Goal: Task Accomplishment & Management: Complete application form

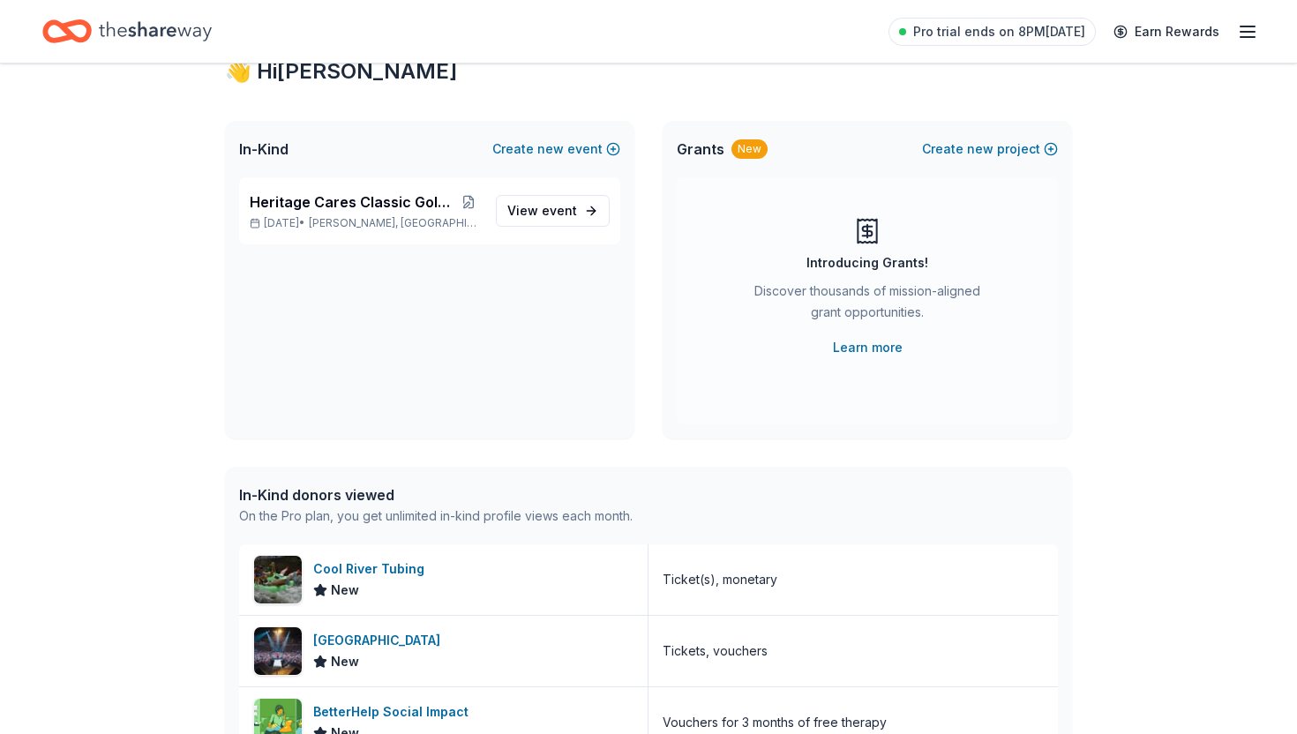
scroll to position [94, 0]
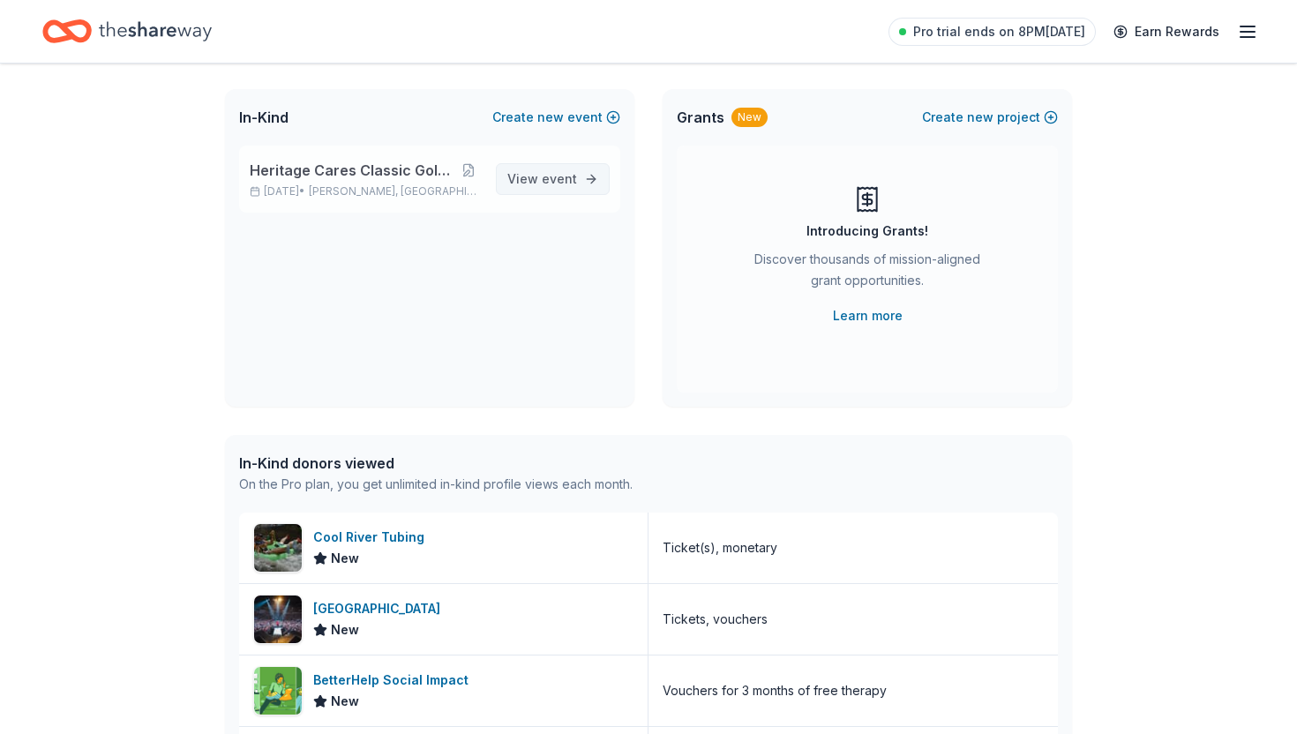
click at [566, 184] on span "event" at bounding box center [559, 178] width 35 height 15
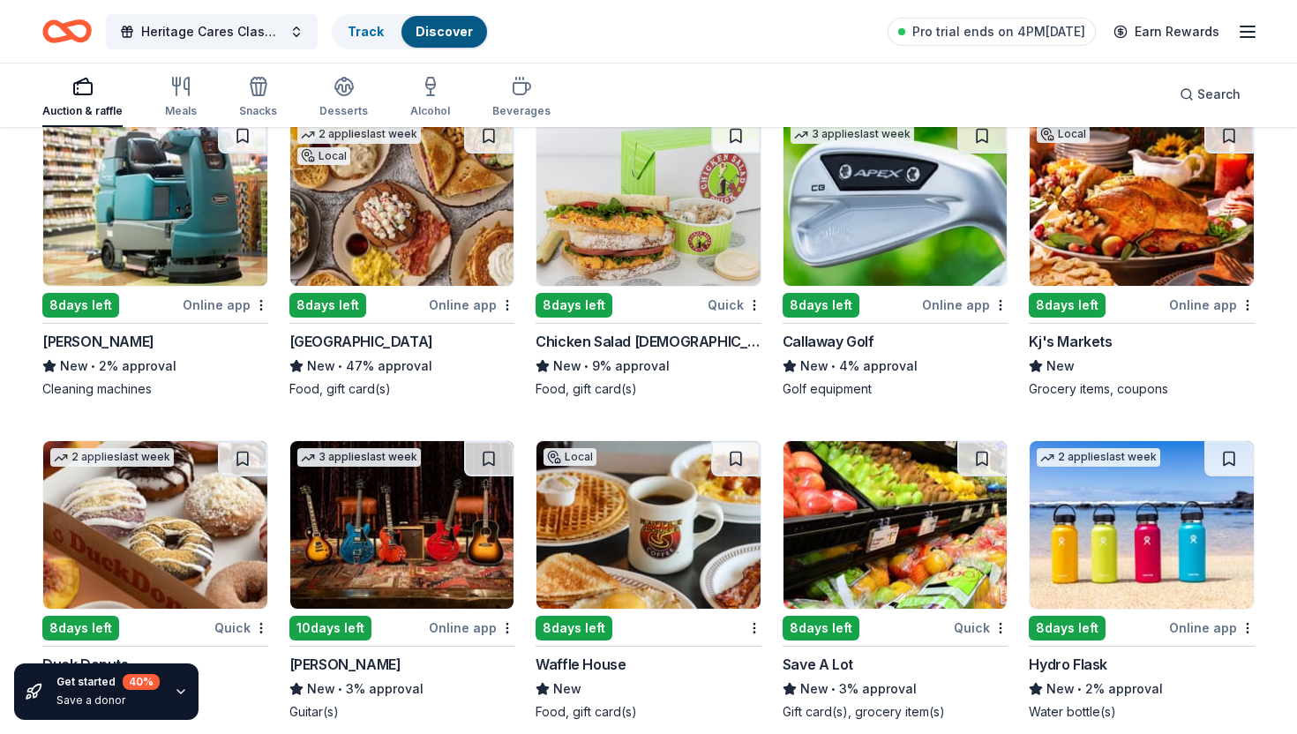
scroll to position [8290, 0]
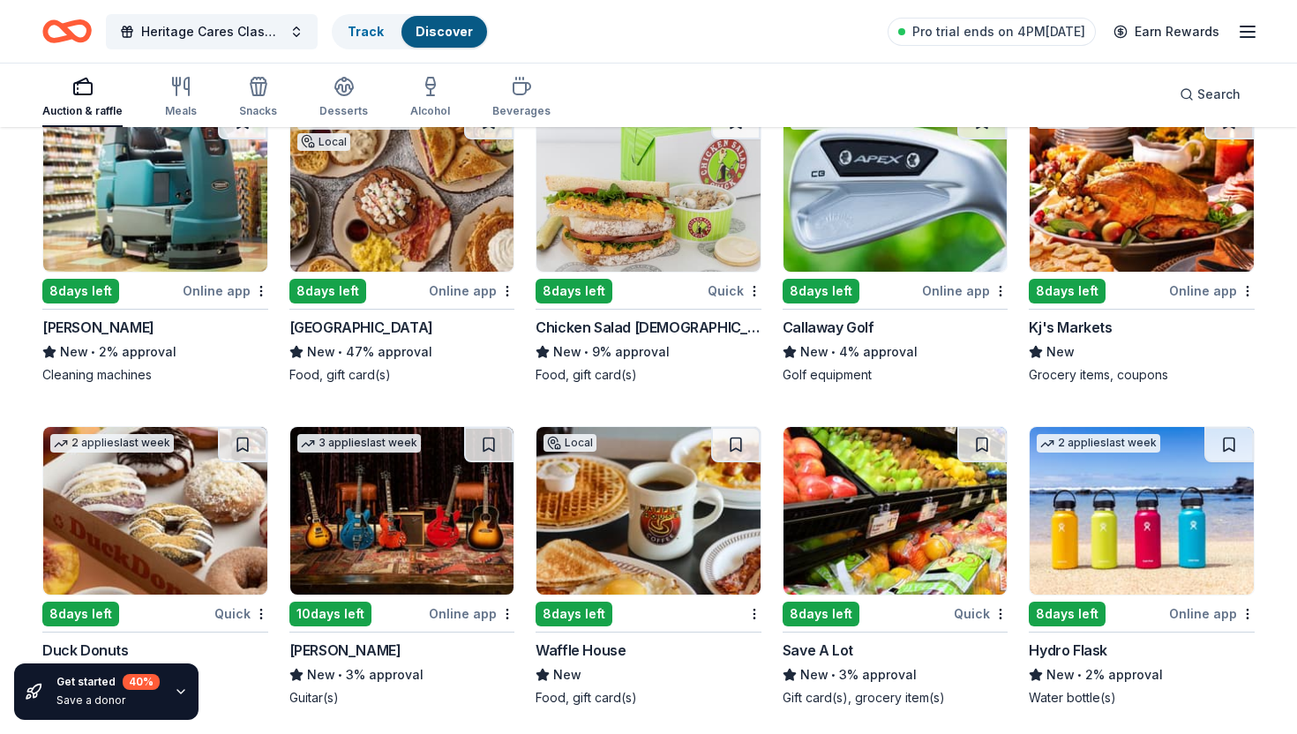
click at [952, 286] on div "Online app" at bounding box center [965, 291] width 86 height 22
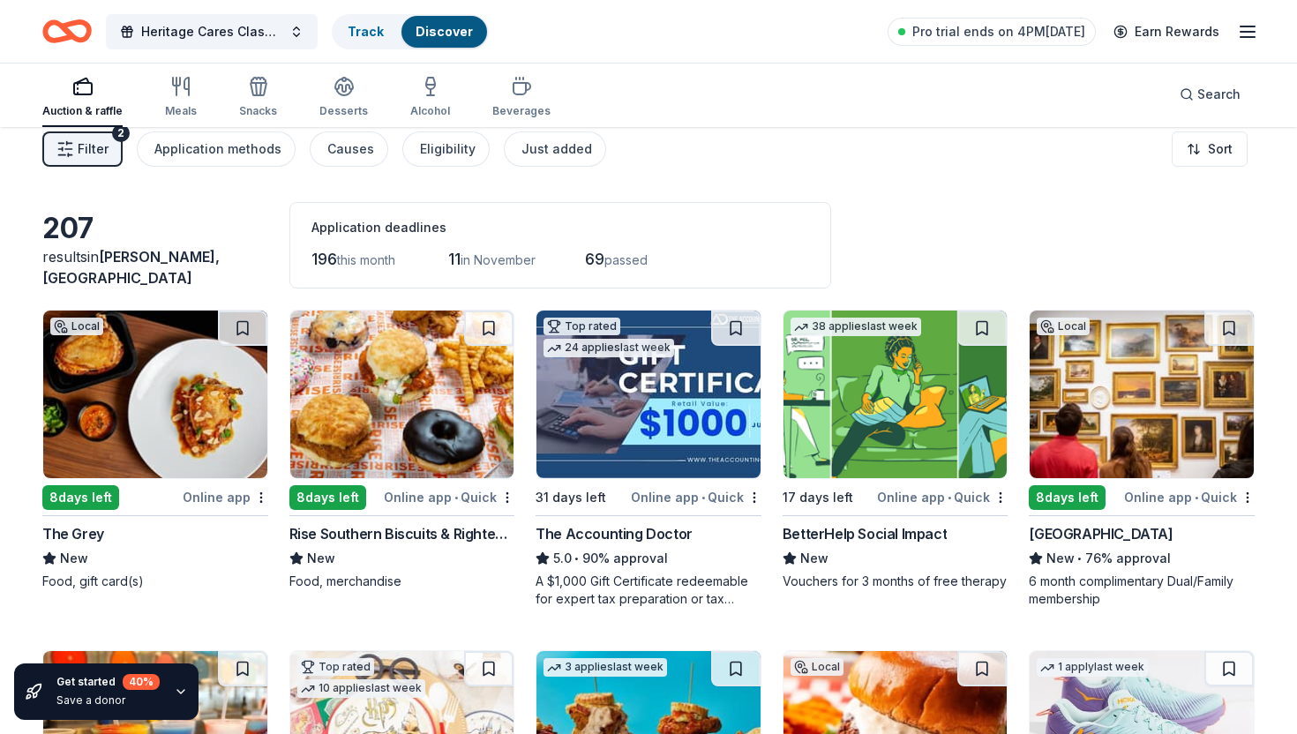
scroll to position [0, 0]
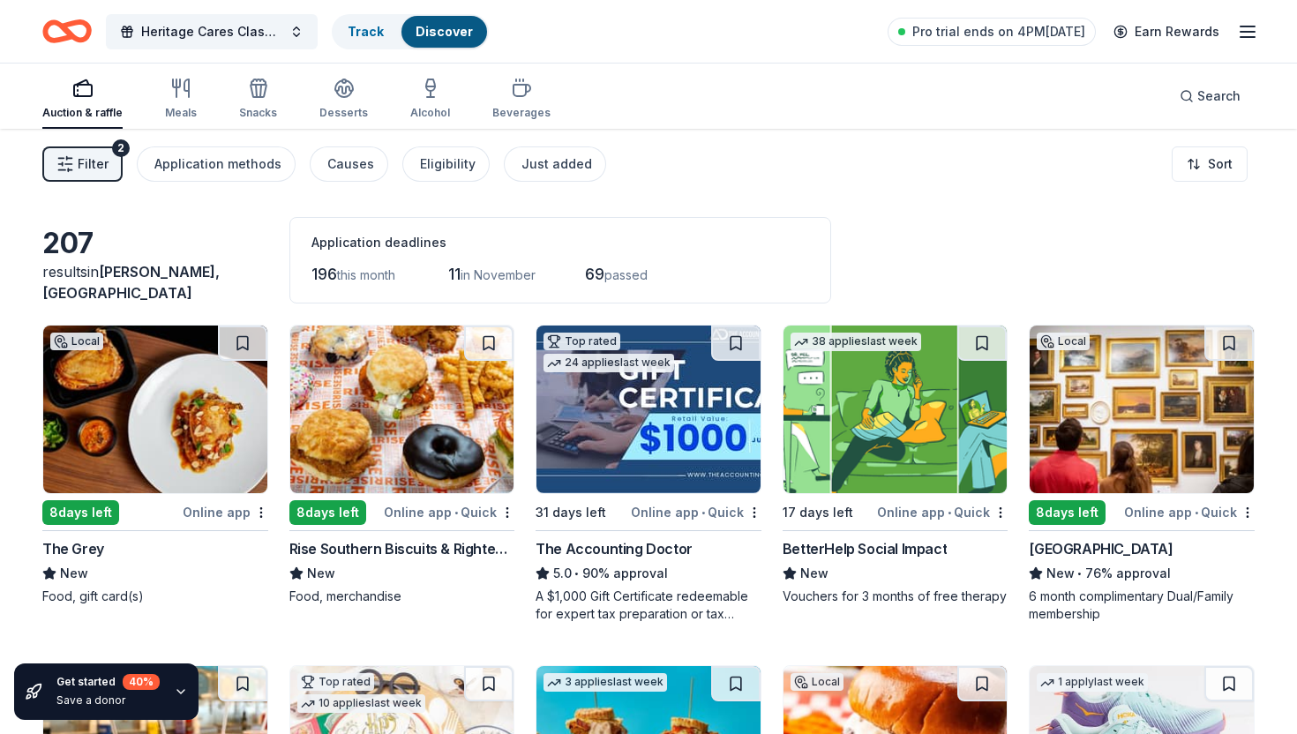
click at [96, 165] on span "Filter" at bounding box center [93, 164] width 31 height 21
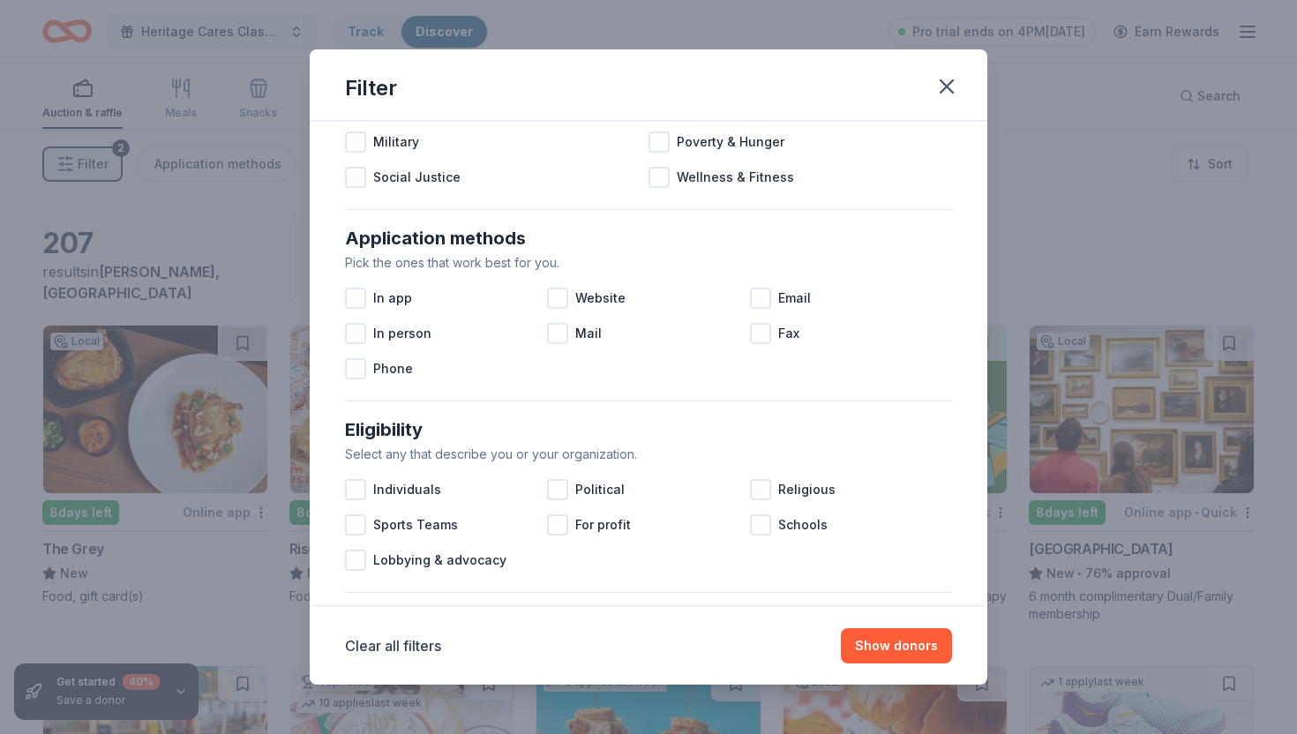
scroll to position [227, 0]
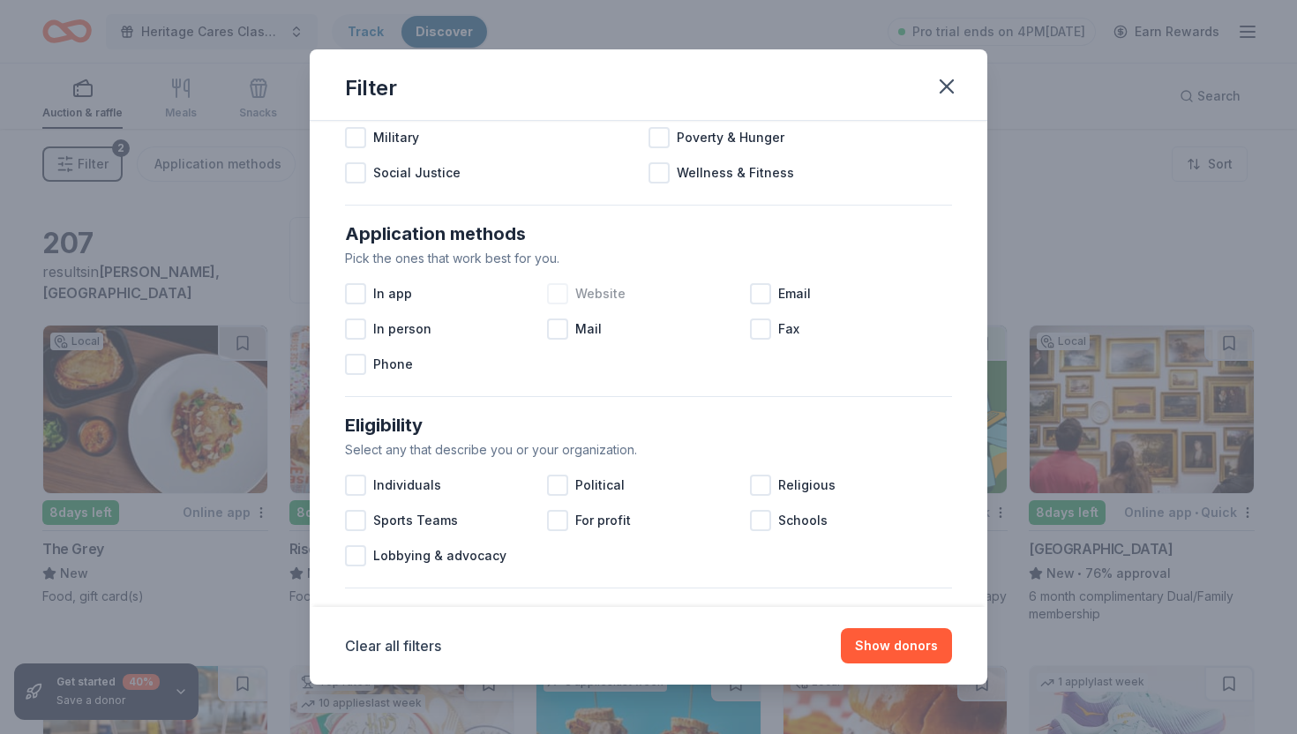
click at [562, 290] on div at bounding box center [557, 293] width 21 height 21
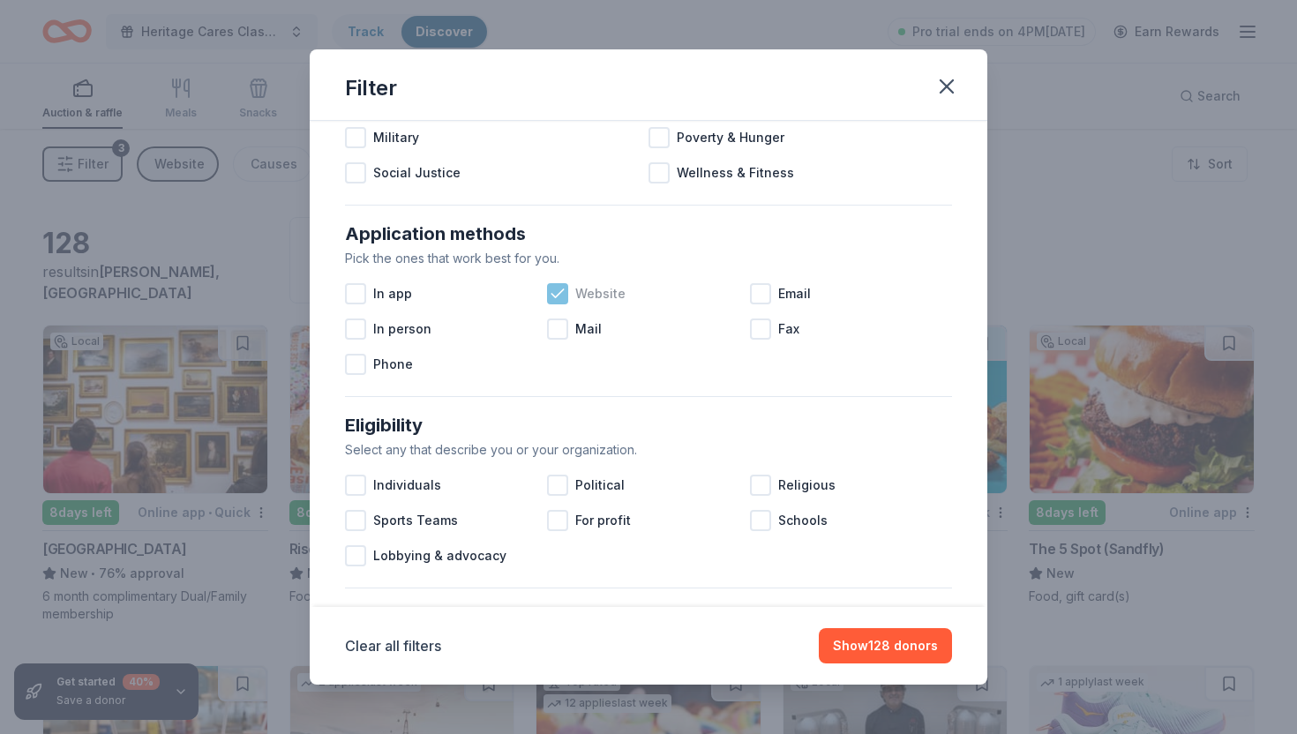
click at [560, 294] on icon at bounding box center [558, 294] width 18 height 18
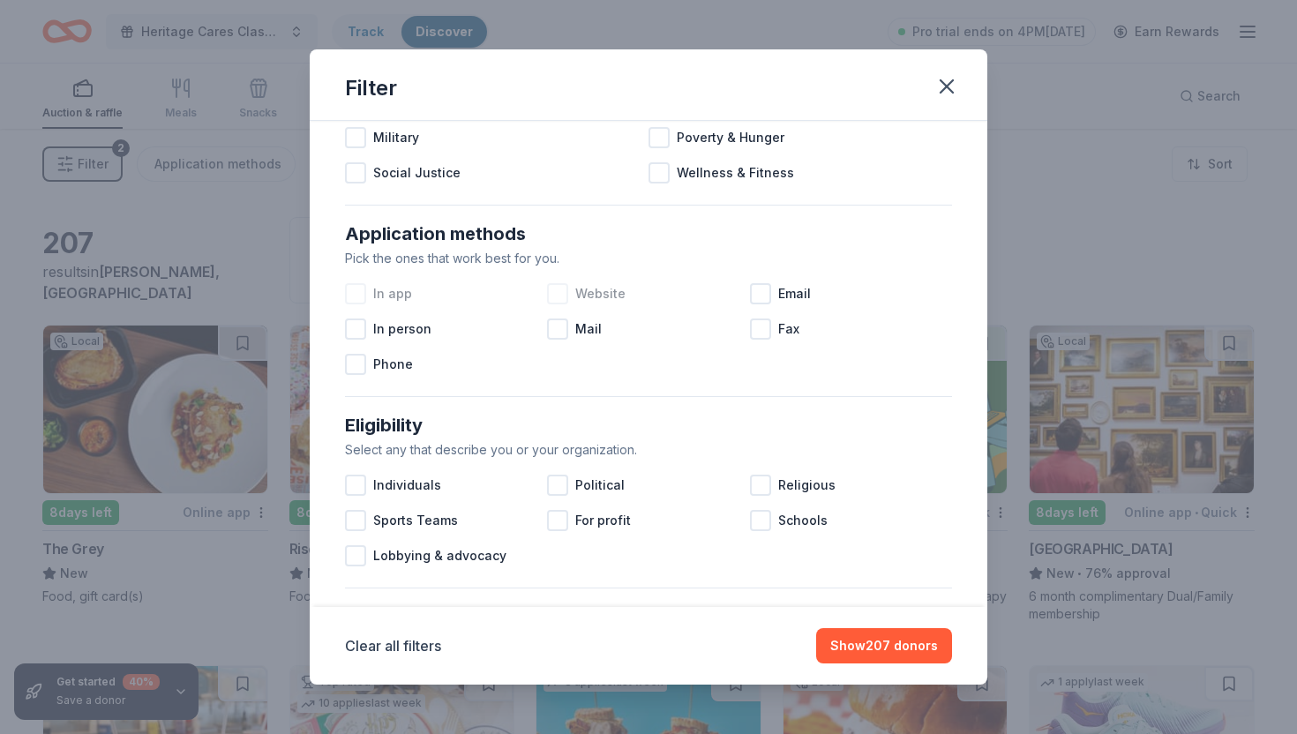
click at [362, 297] on div at bounding box center [355, 293] width 21 height 21
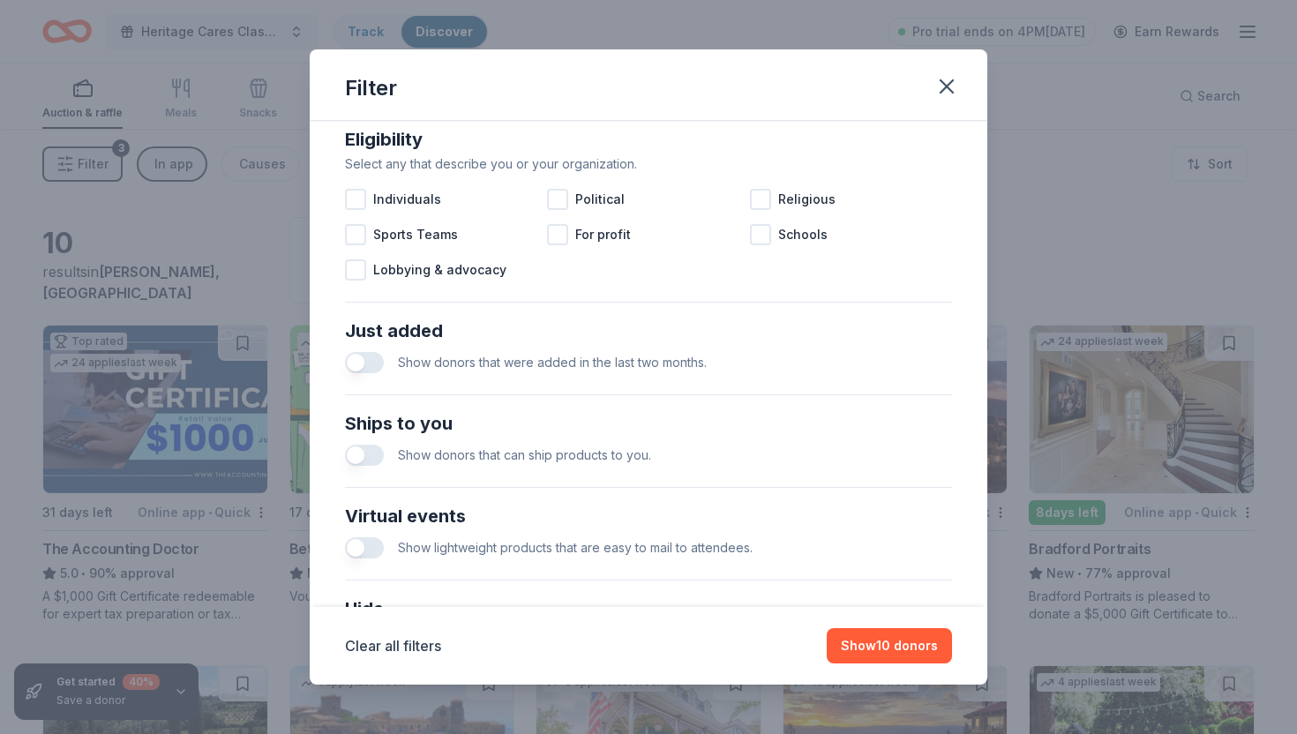
scroll to position [518, 0]
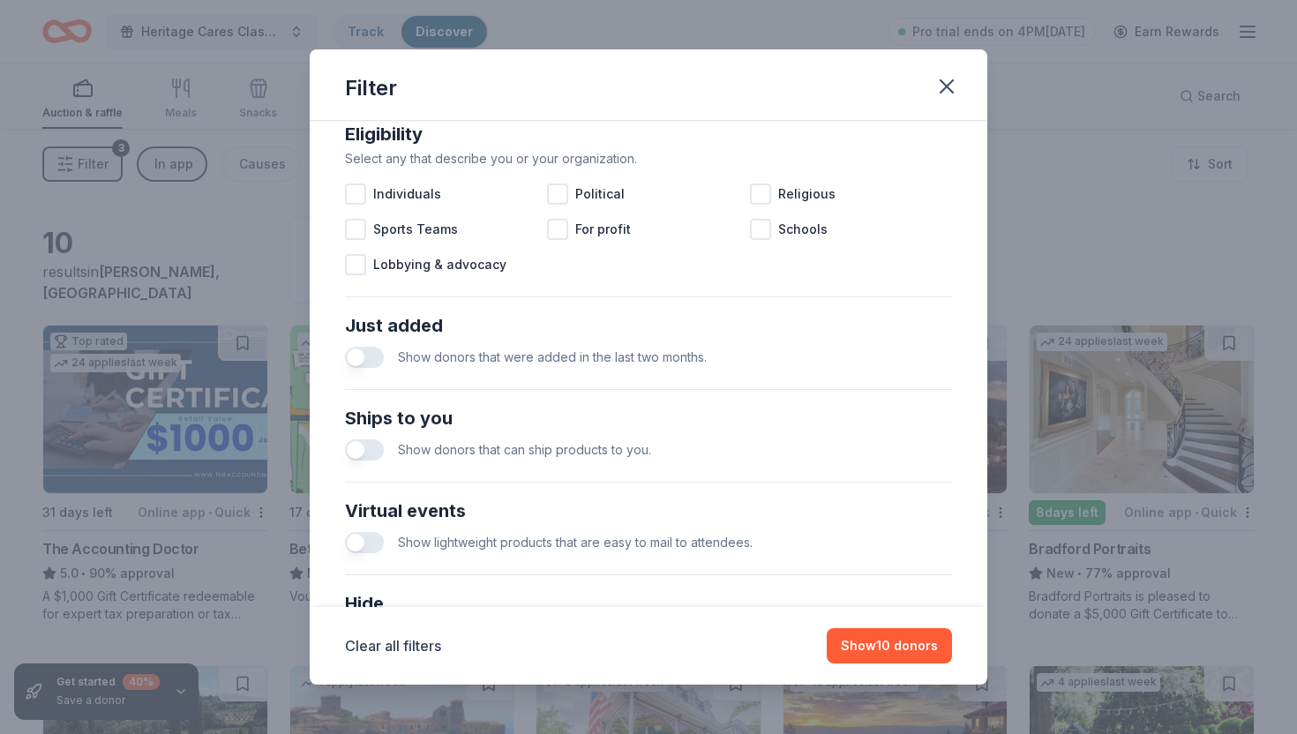
click at [379, 446] on button "button" at bounding box center [364, 449] width 39 height 21
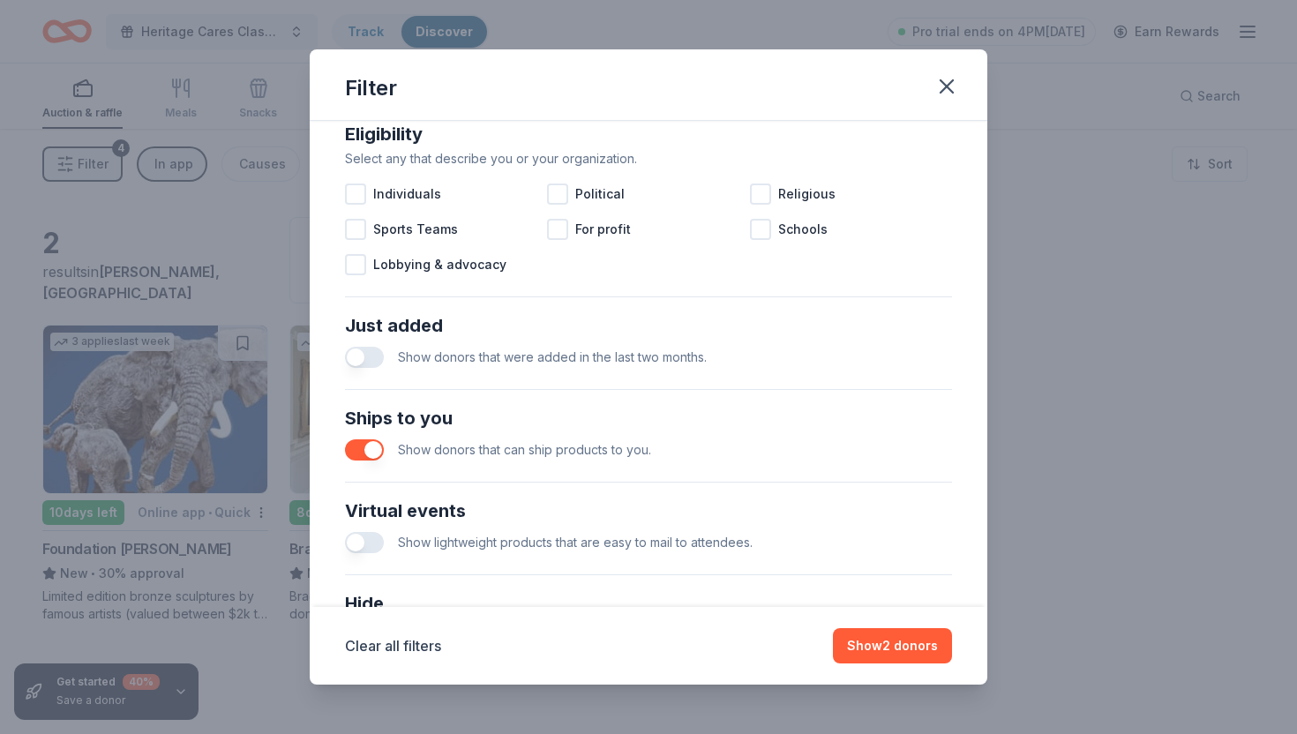
scroll to position [513, 0]
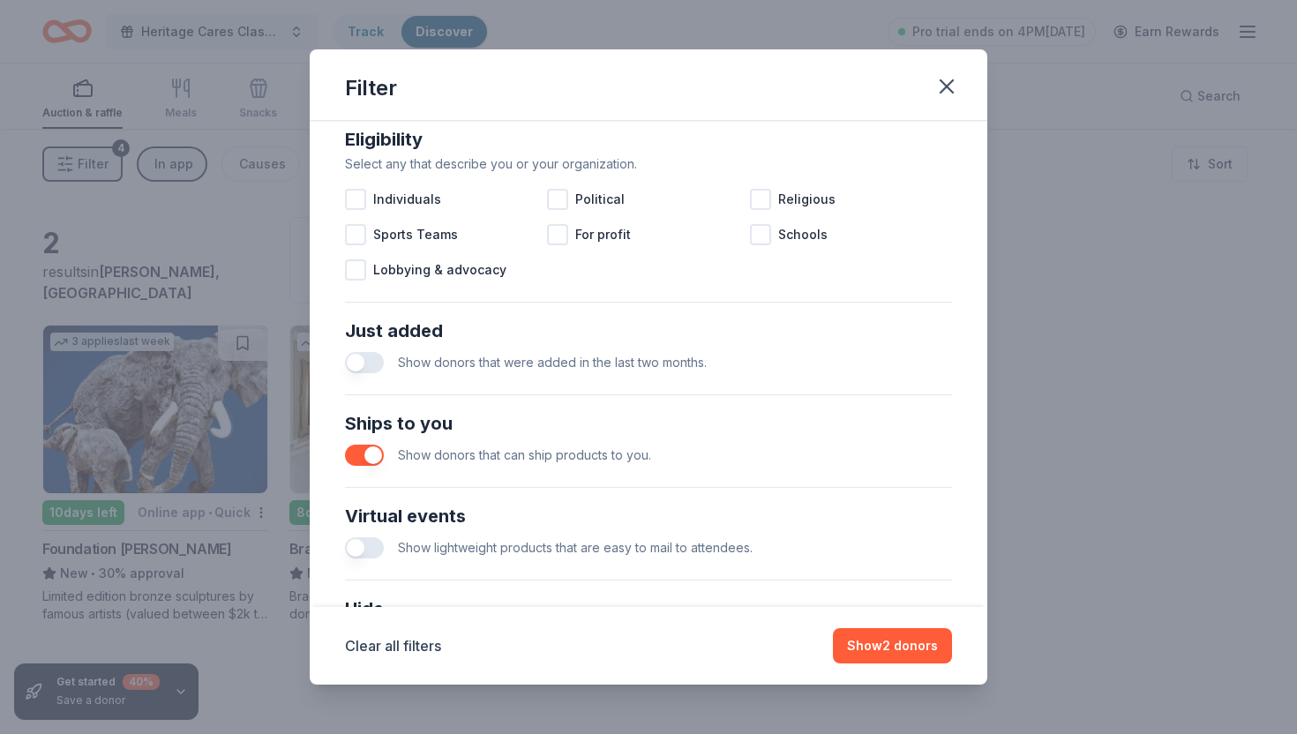
click at [371, 456] on button "button" at bounding box center [364, 455] width 39 height 21
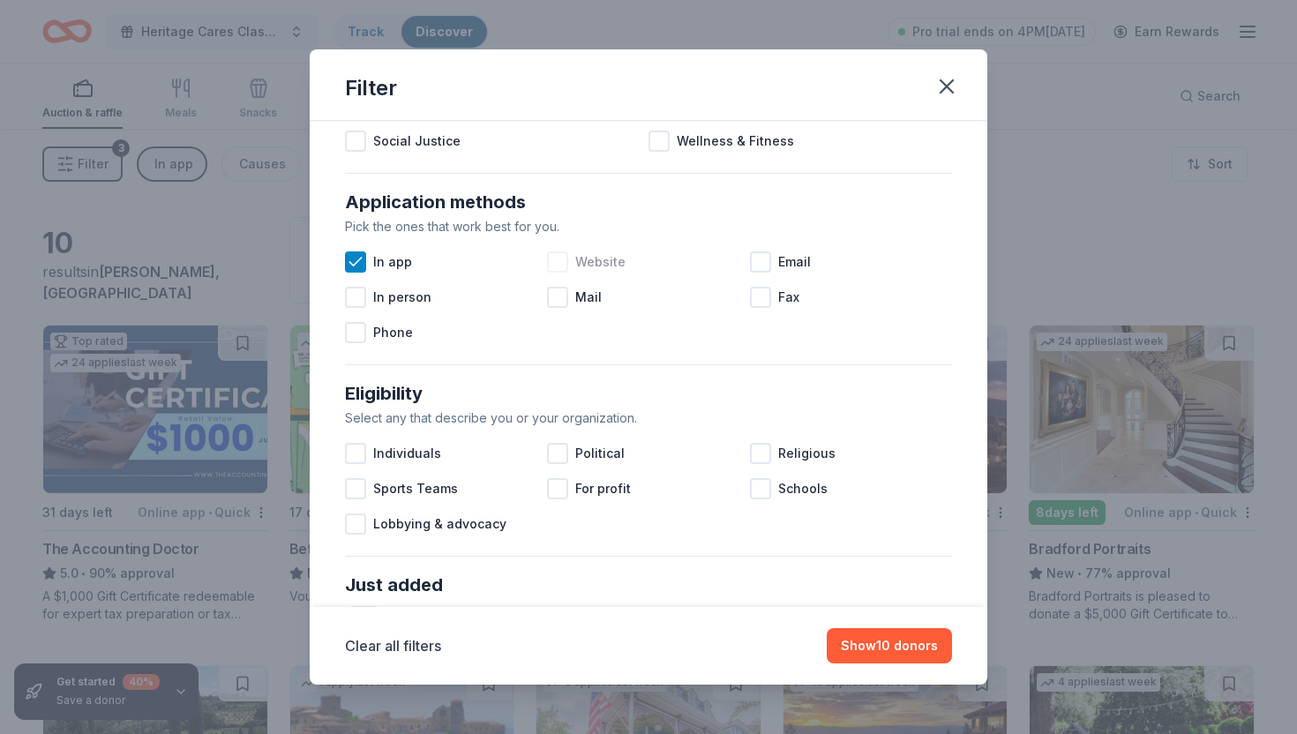
scroll to position [257, 0]
click at [364, 274] on div "In app" at bounding box center [446, 263] width 202 height 35
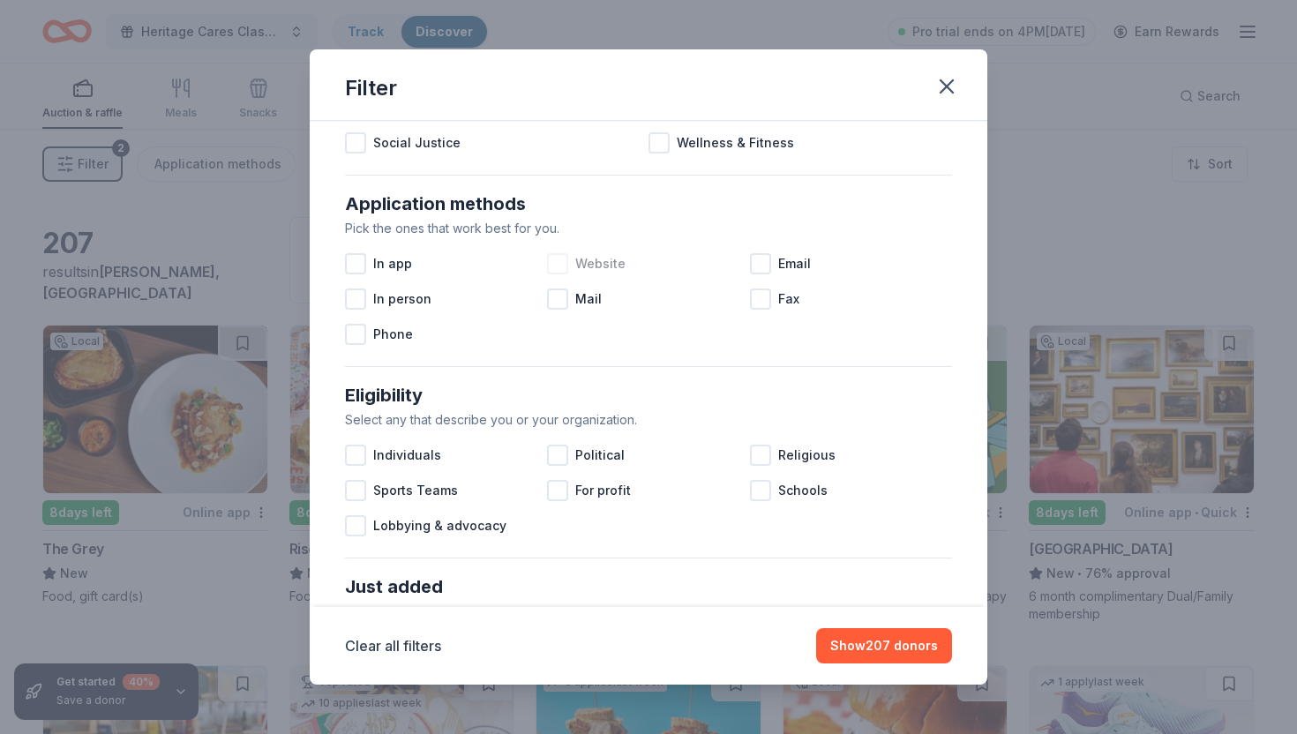
click at [550, 265] on div at bounding box center [557, 263] width 21 height 21
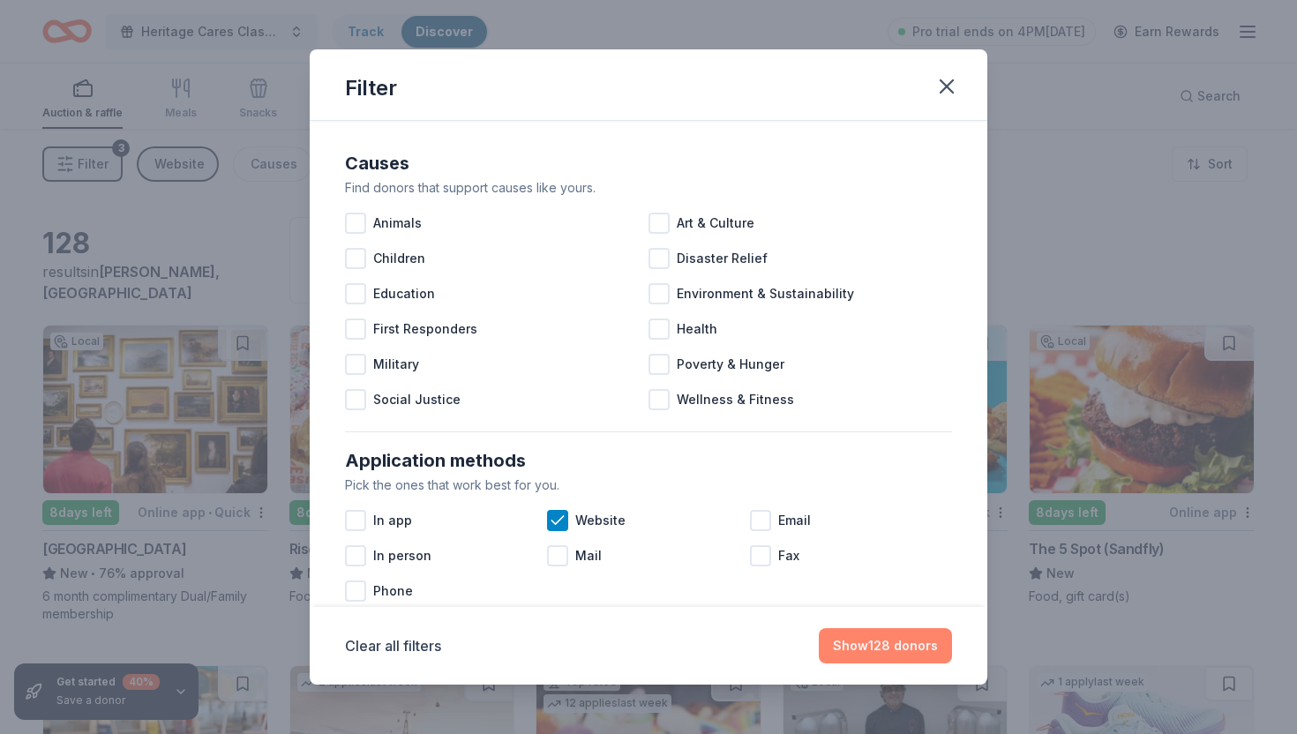
click at [874, 646] on button "Show 128 donors" at bounding box center [885, 645] width 133 height 35
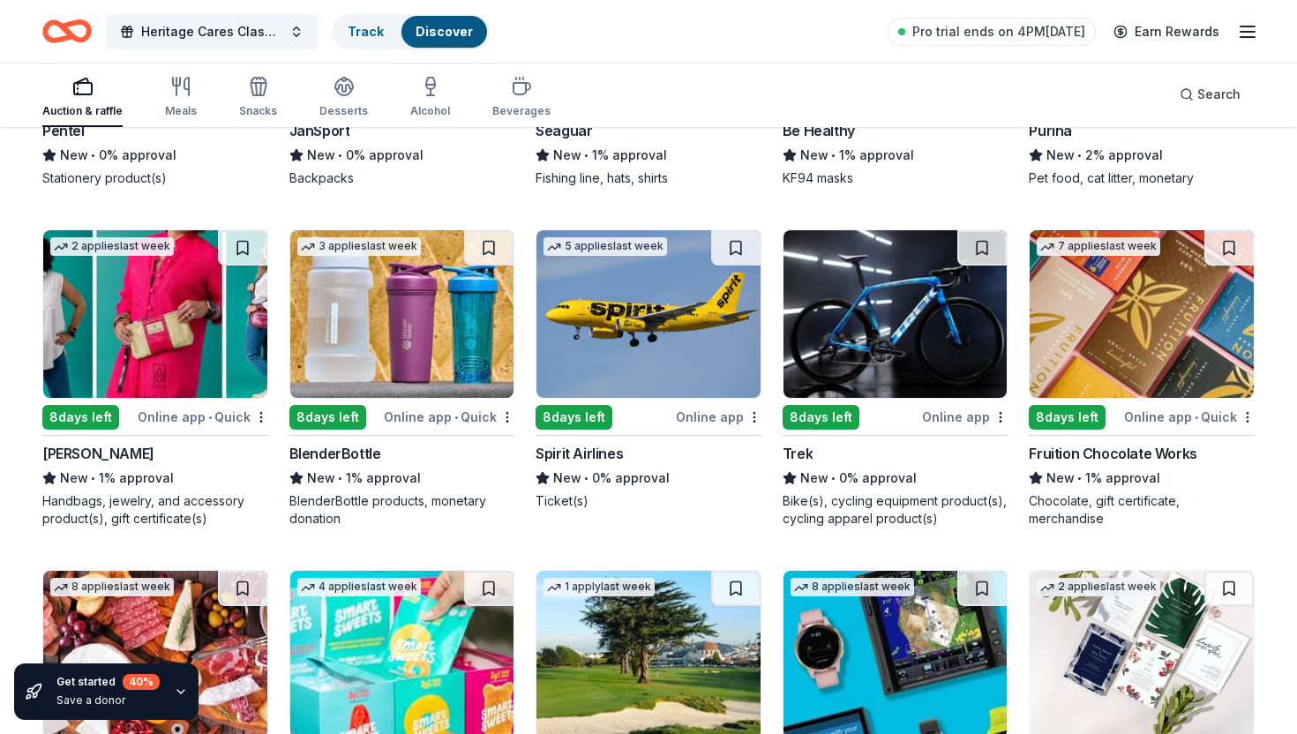
scroll to position [7432, 0]
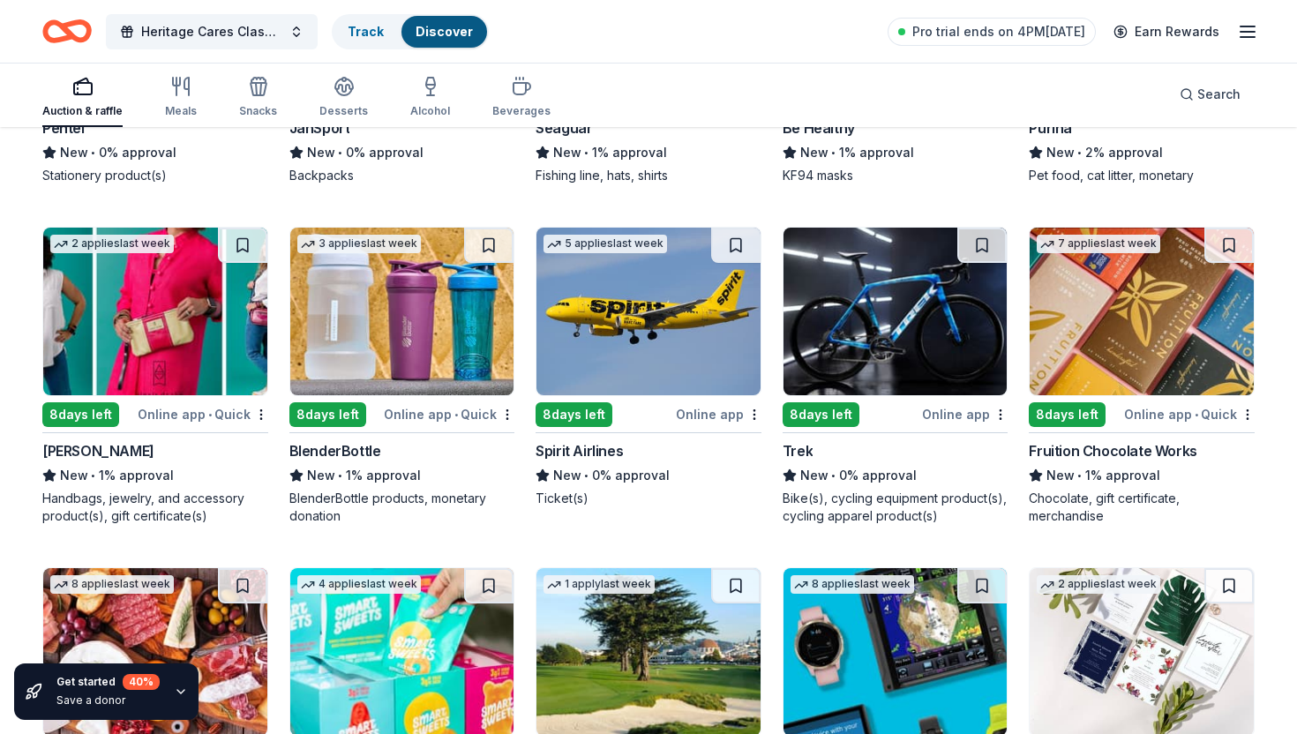
click at [715, 413] on div "Online app" at bounding box center [719, 414] width 86 height 22
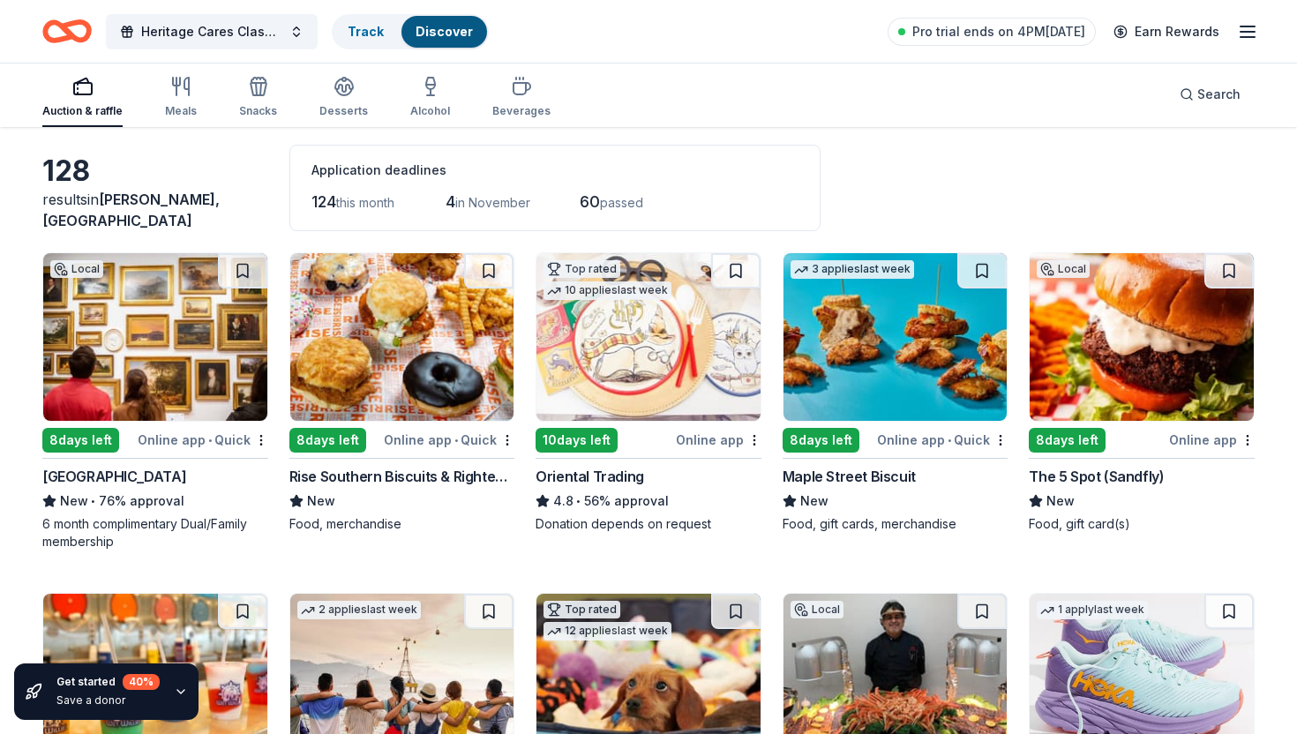
scroll to position [0, 0]
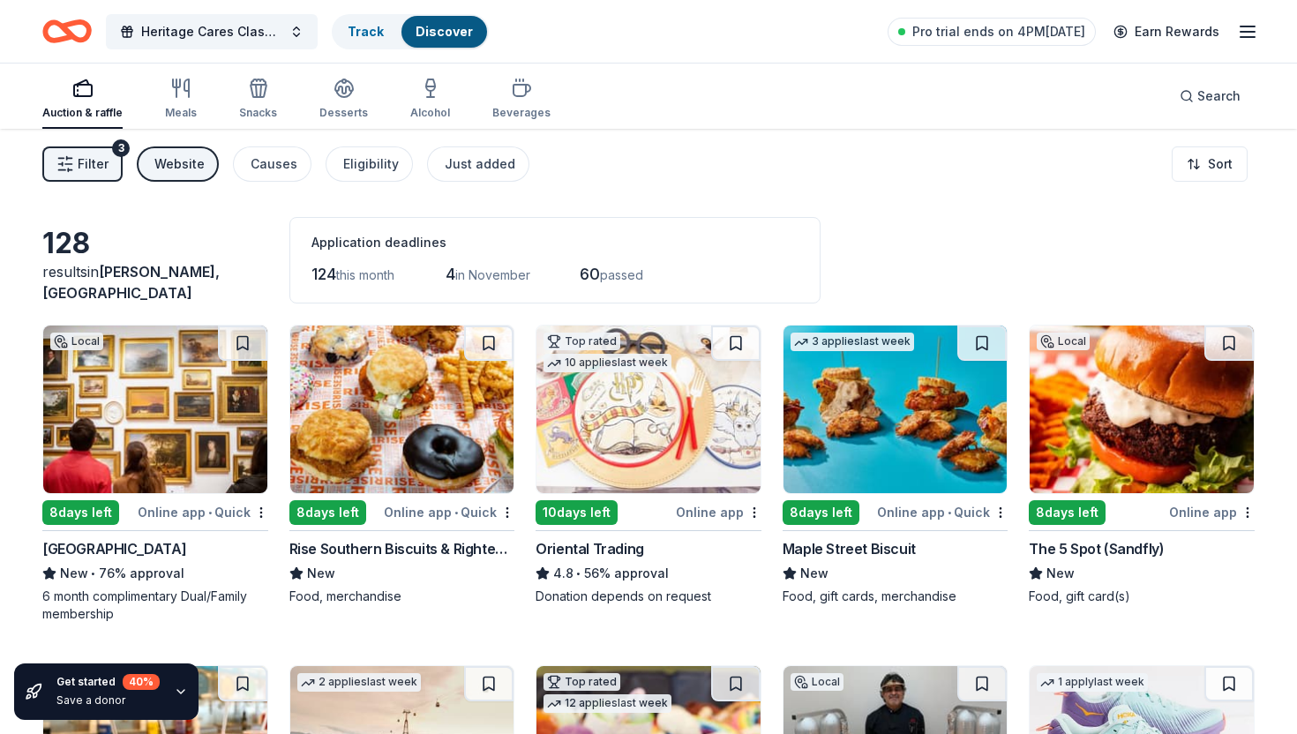
click at [102, 176] on button "Filter 3" at bounding box center [82, 163] width 80 height 35
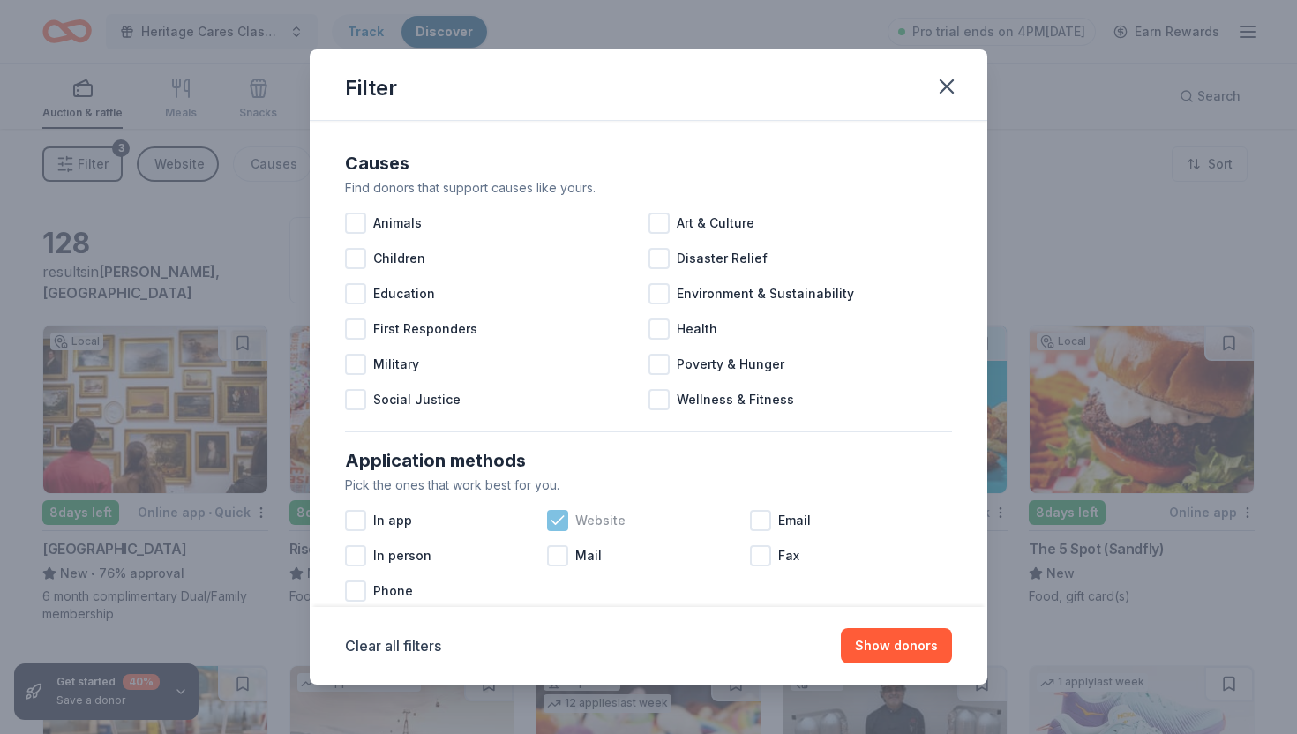
click at [558, 523] on icon at bounding box center [558, 521] width 18 height 18
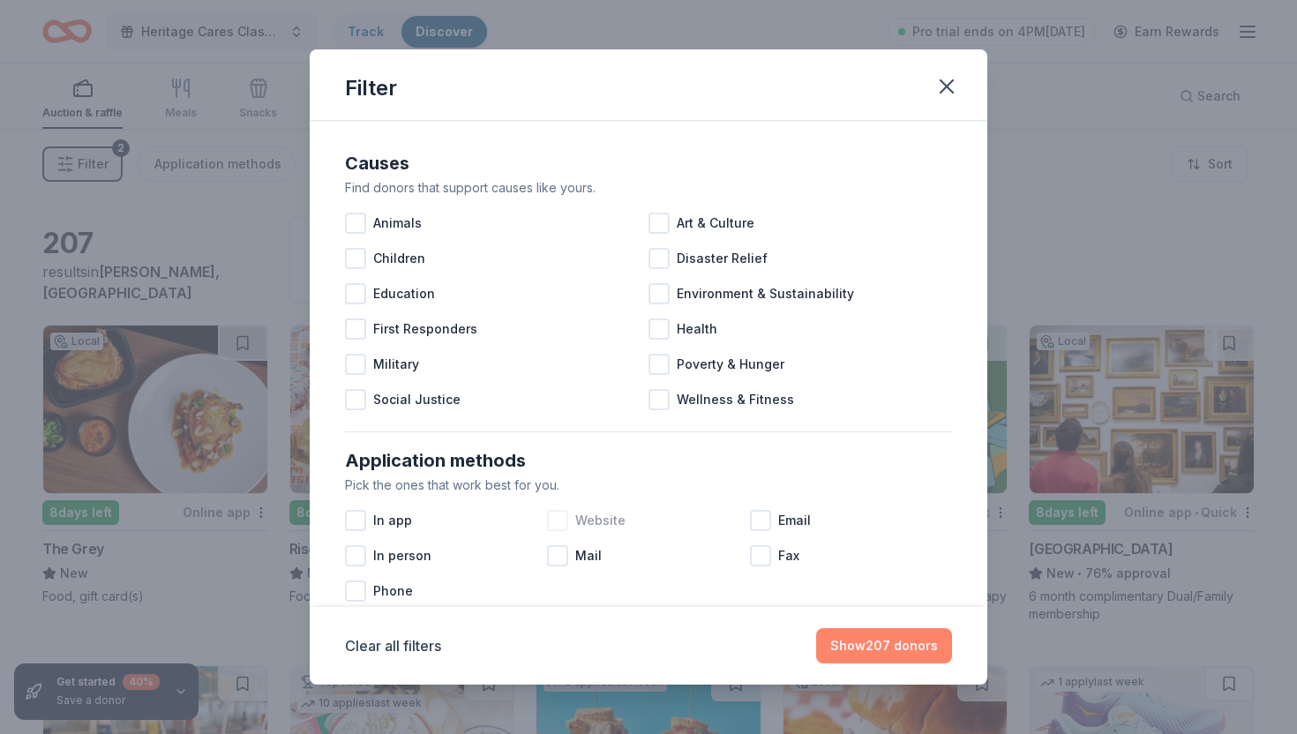
click at [881, 641] on button "Show 207 donors" at bounding box center [884, 645] width 136 height 35
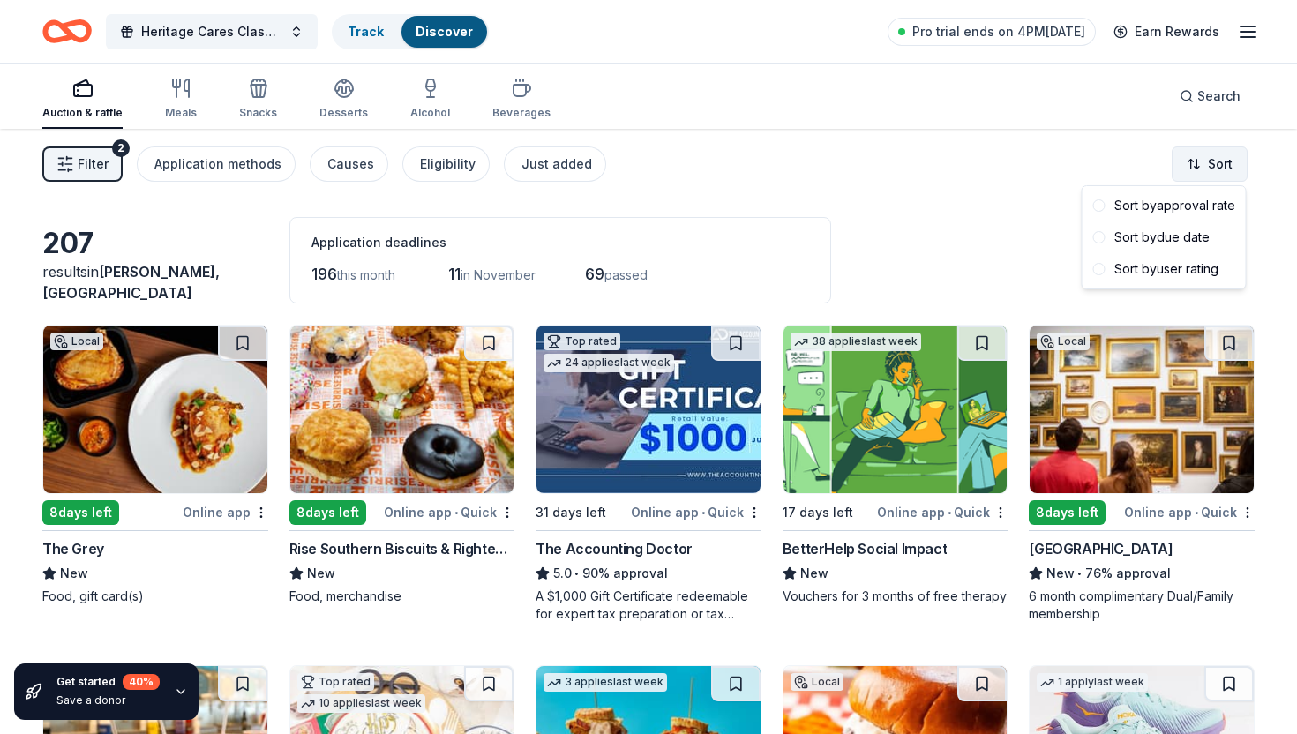
click at [1186, 172] on html "Heritage Cares Classic Golf Tournament Track Discover Pro trial ends on 4PM, 10…" at bounding box center [648, 367] width 1297 height 734
click at [1147, 270] on div "Sort by user rating" at bounding box center [1164, 269] width 156 height 32
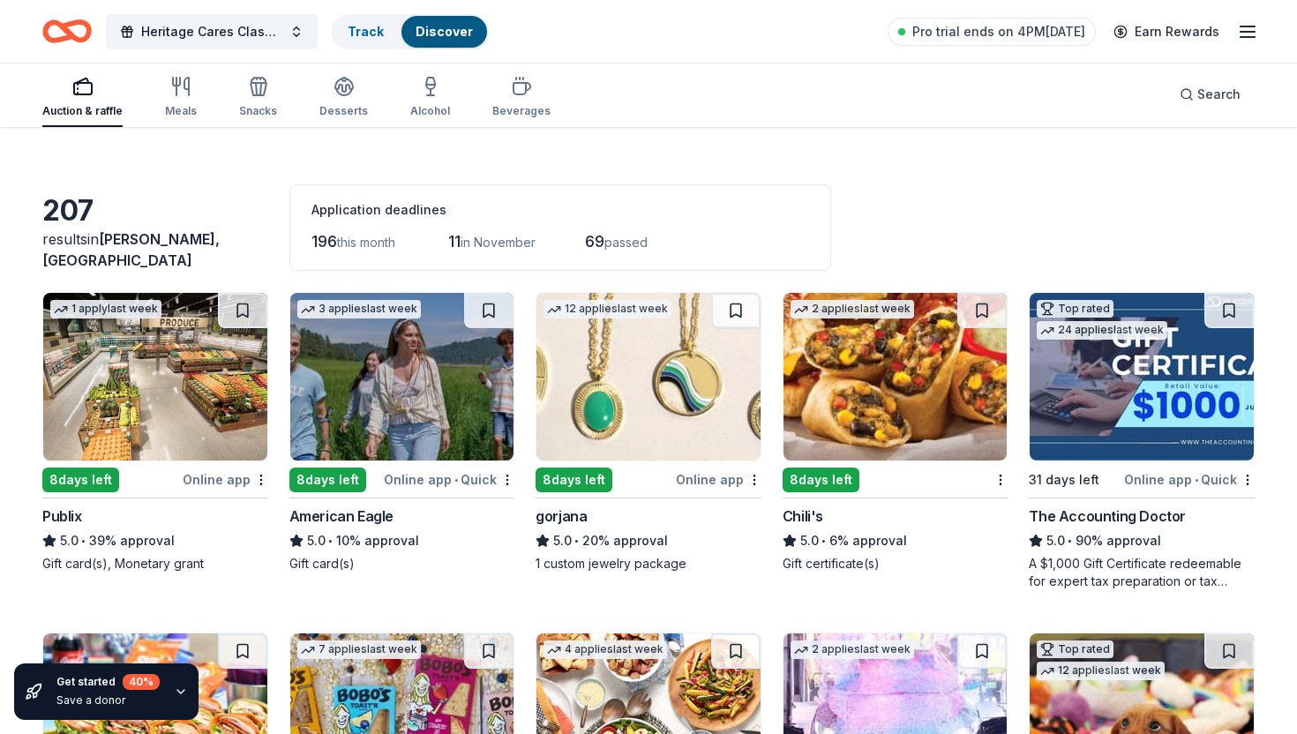
scroll to position [39, 0]
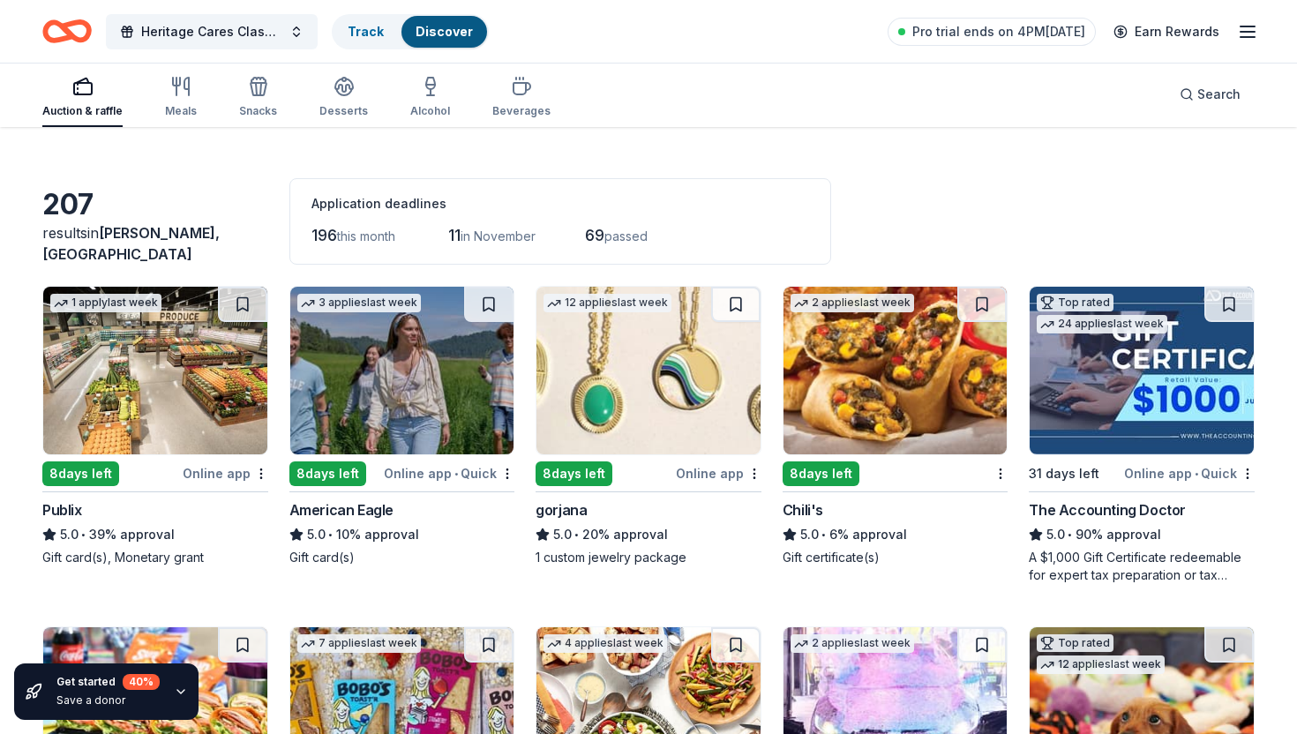
click at [673, 500] on div "gorjana" at bounding box center [649, 509] width 226 height 21
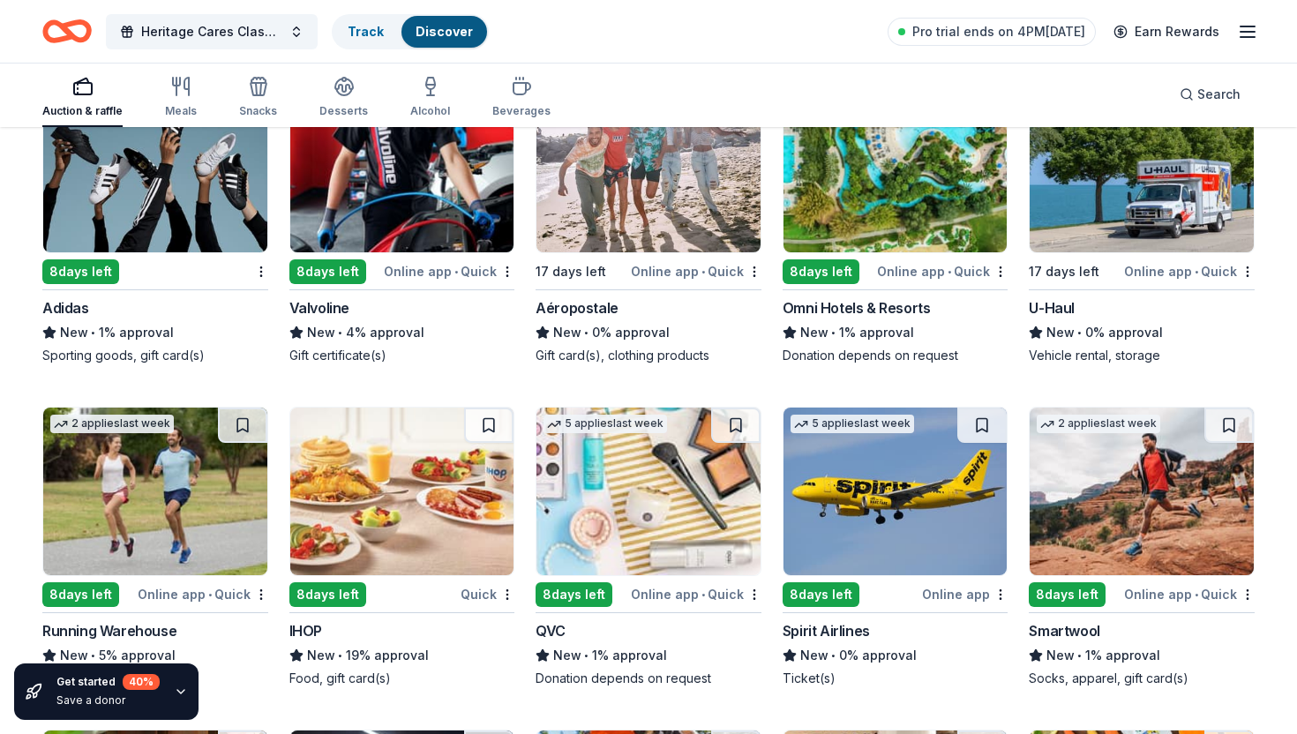
scroll to position [3273, 0]
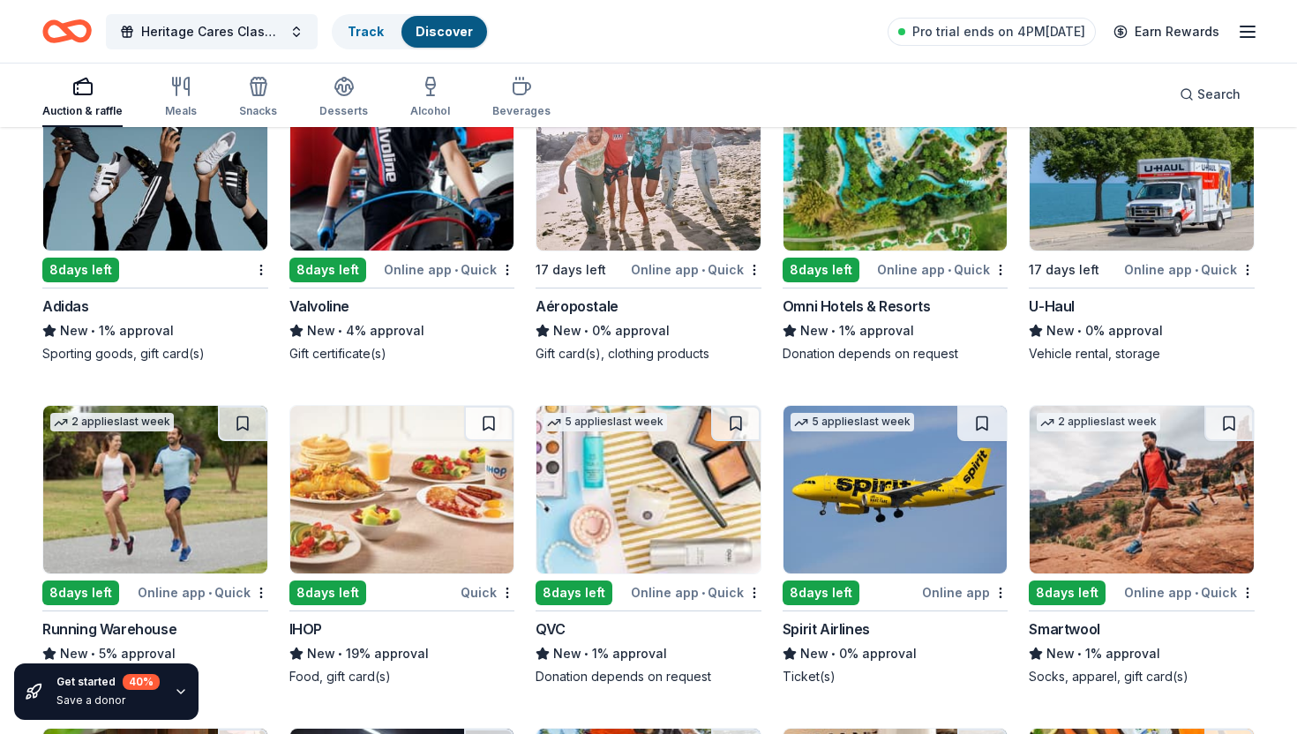
click at [1098, 264] on div "17 days left" at bounding box center [1075, 270] width 92 height 22
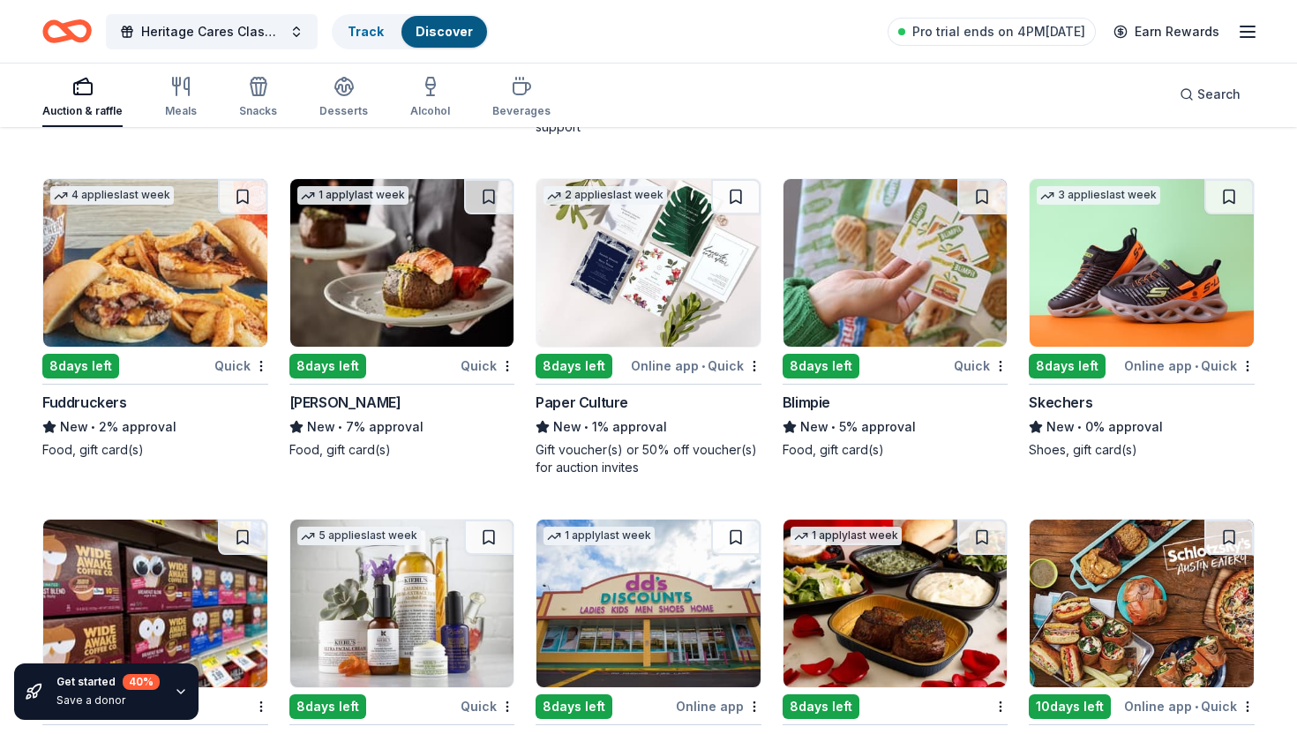
scroll to position [5909, 0]
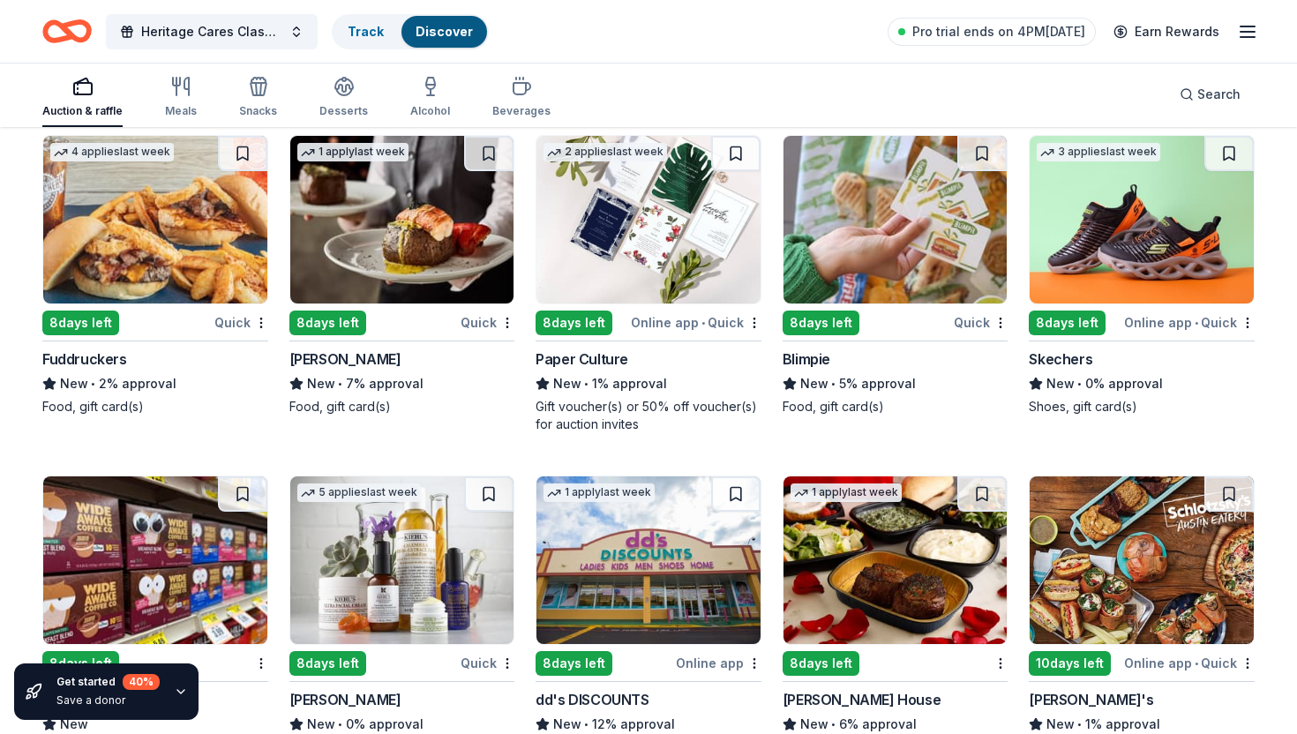
click at [1164, 327] on div "Online app • Quick" at bounding box center [1189, 322] width 131 height 22
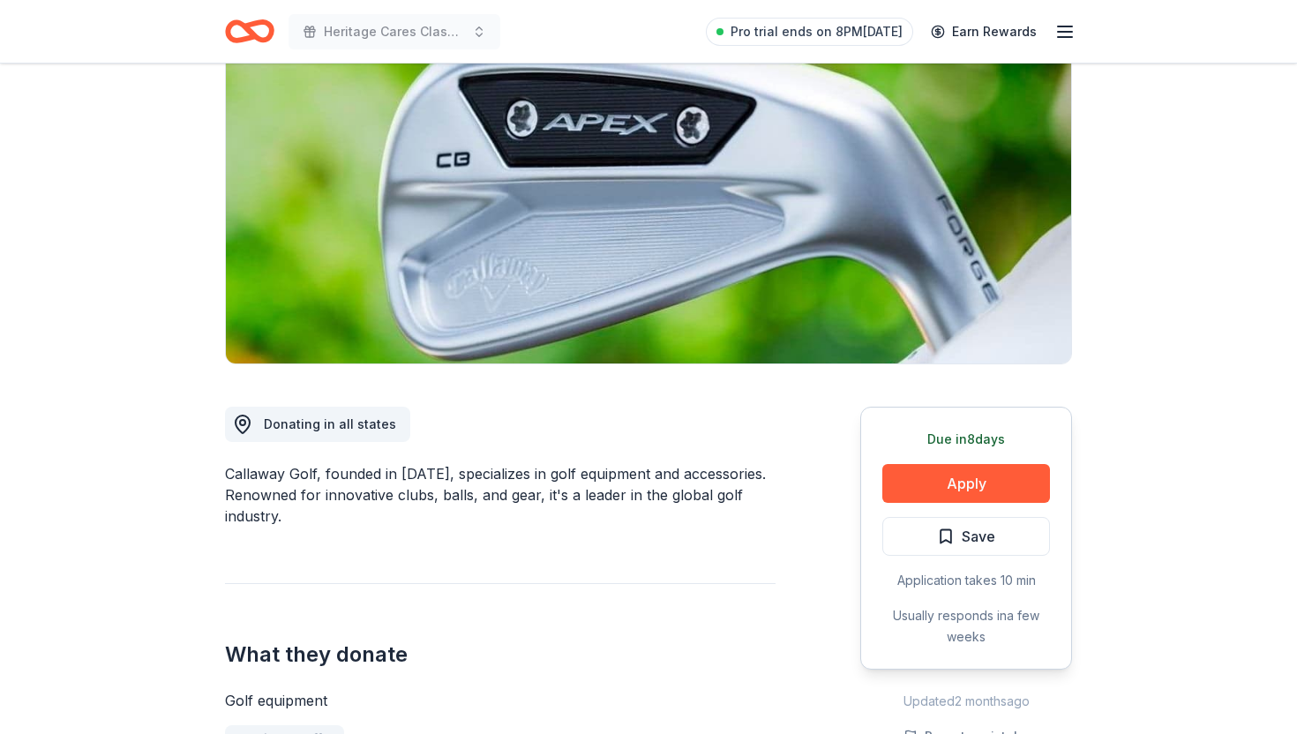
scroll to position [173, 0]
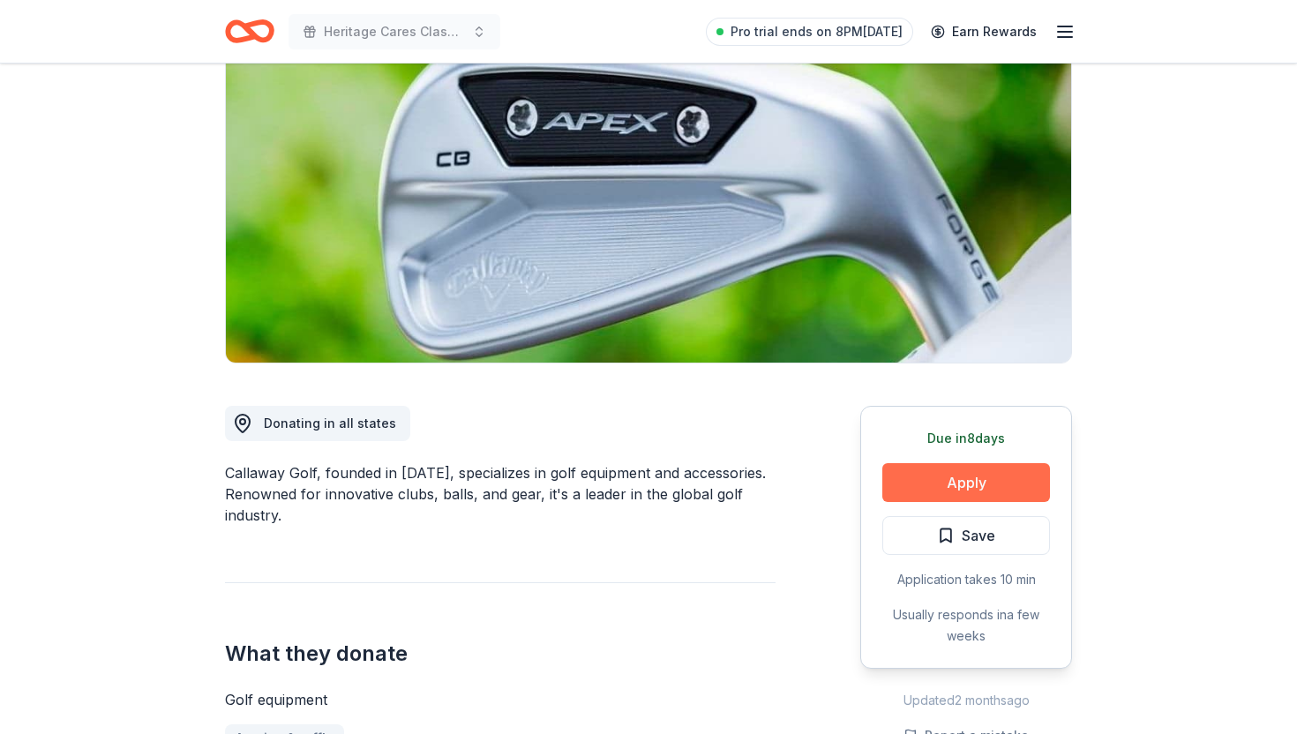
click at [949, 493] on button "Apply" at bounding box center [966, 482] width 168 height 39
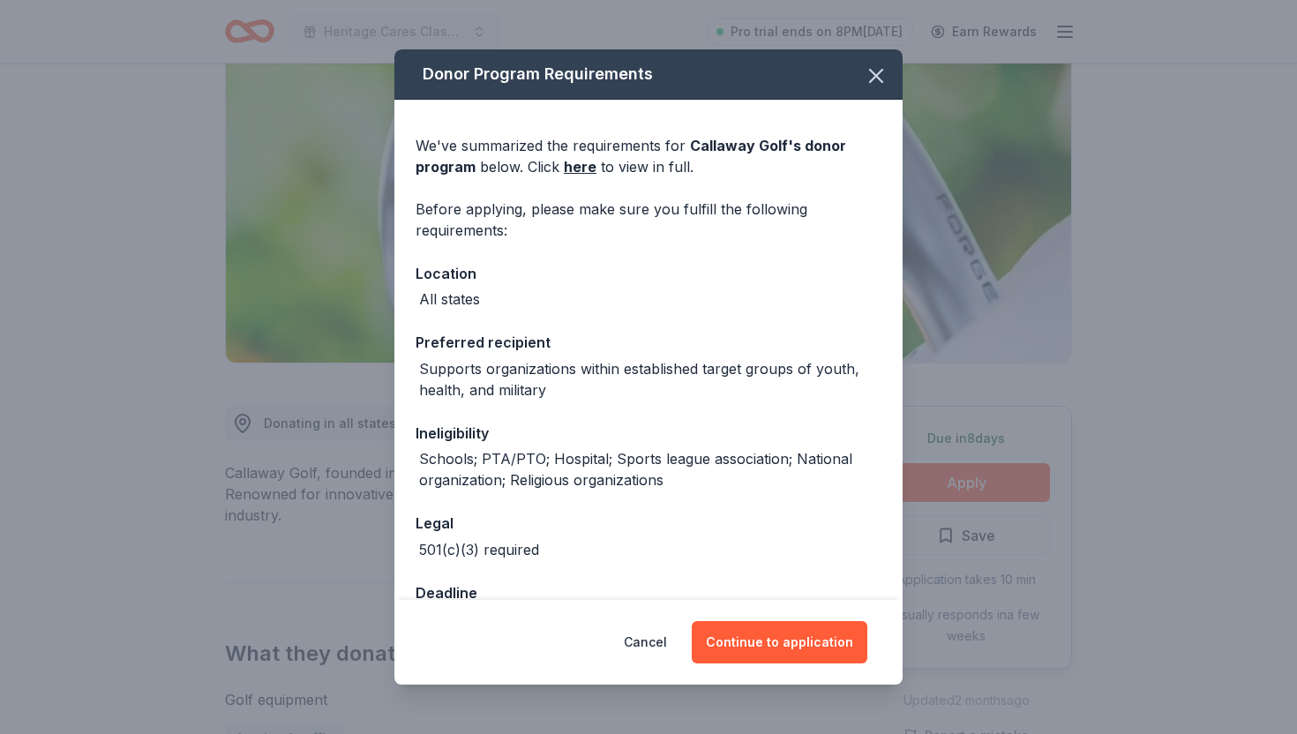
scroll to position [54, 0]
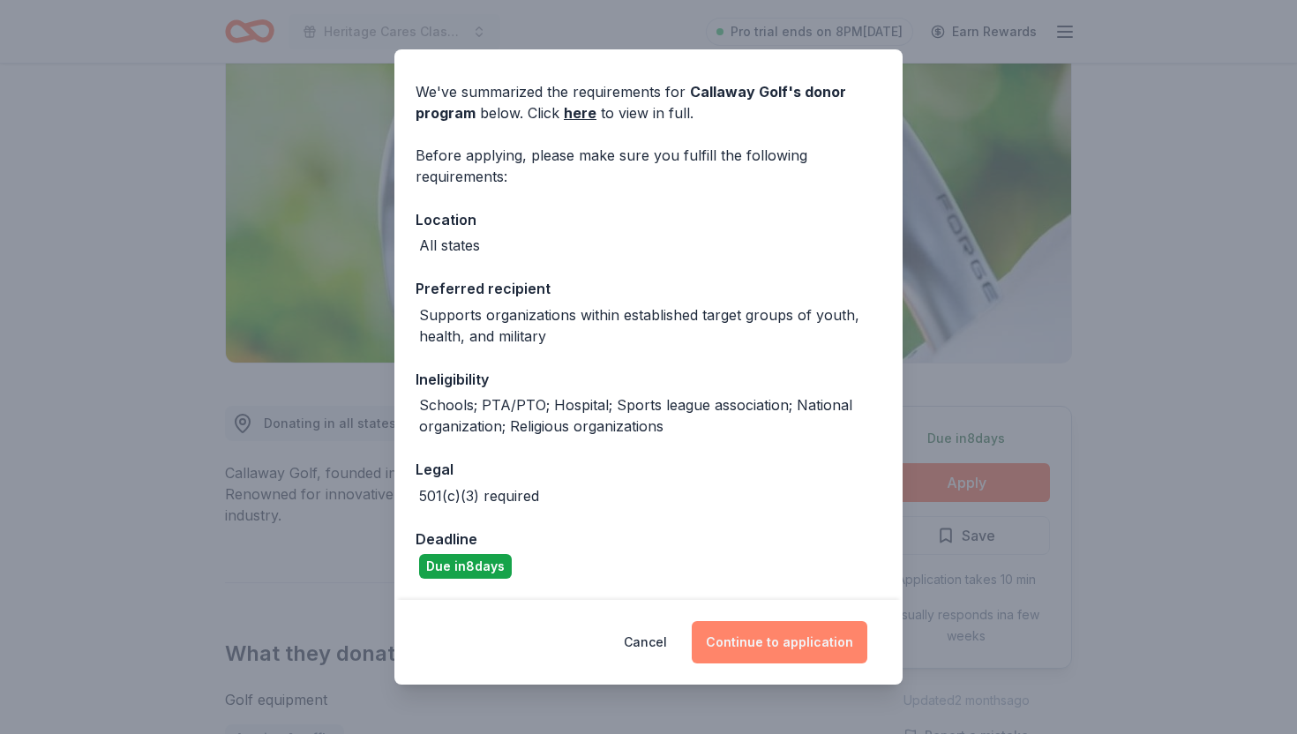
click at [781, 656] on button "Continue to application" at bounding box center [780, 642] width 176 height 42
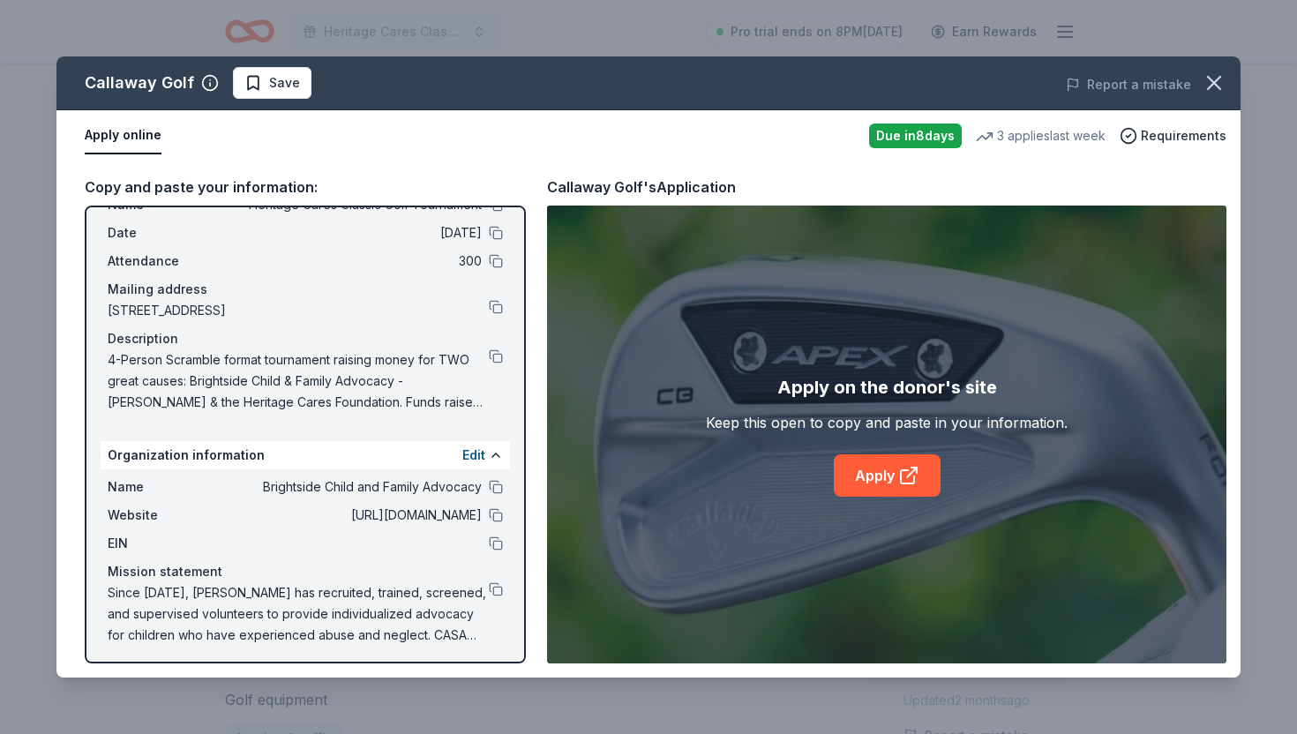
scroll to position [68, 0]
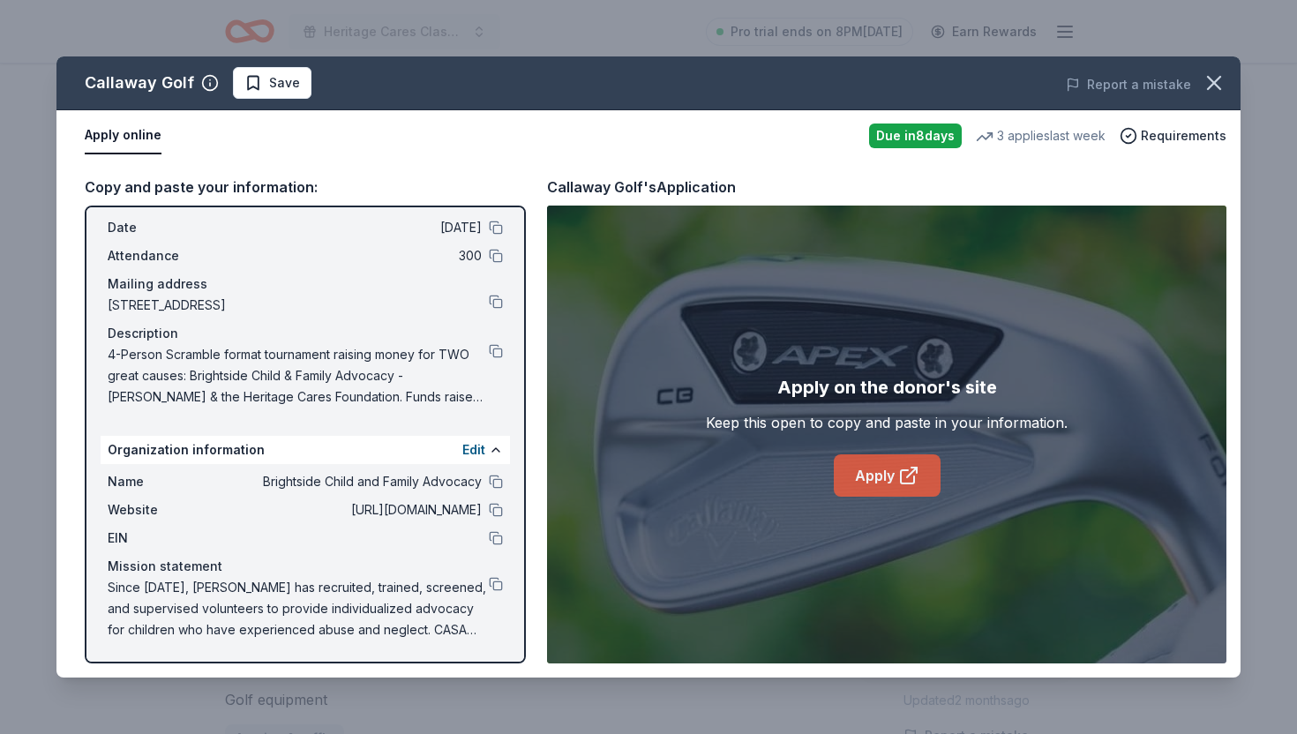
click at [866, 480] on link "Apply" at bounding box center [887, 475] width 107 height 42
click at [1215, 80] on icon "button" at bounding box center [1214, 83] width 12 height 12
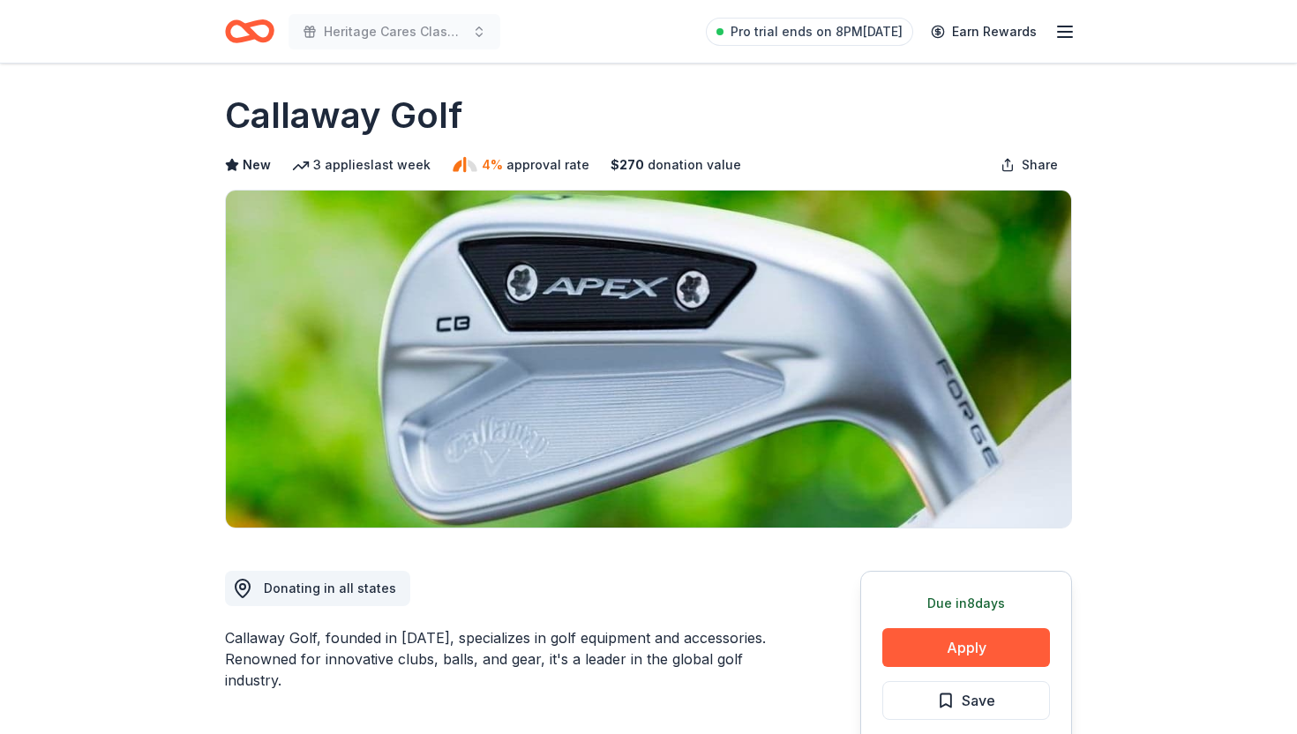
scroll to position [0, 0]
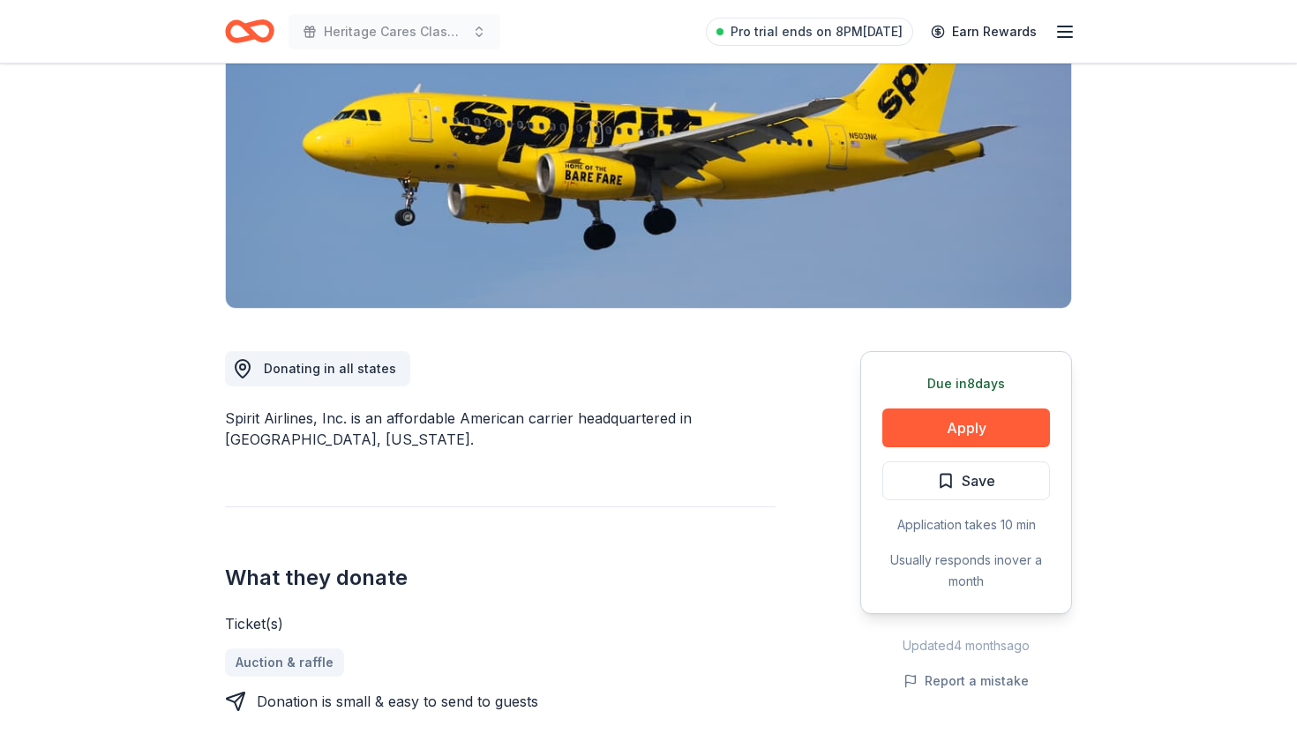
scroll to position [255, 0]
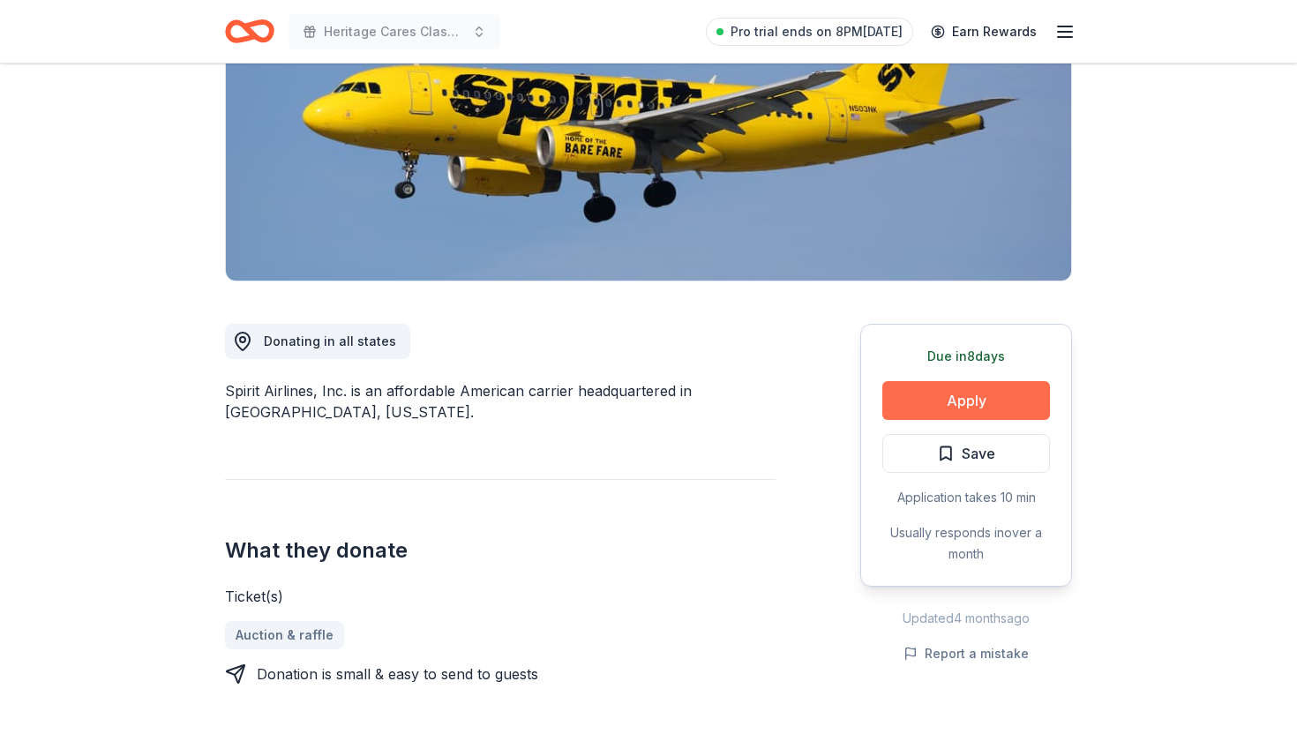
click at [934, 408] on button "Apply" at bounding box center [966, 400] width 168 height 39
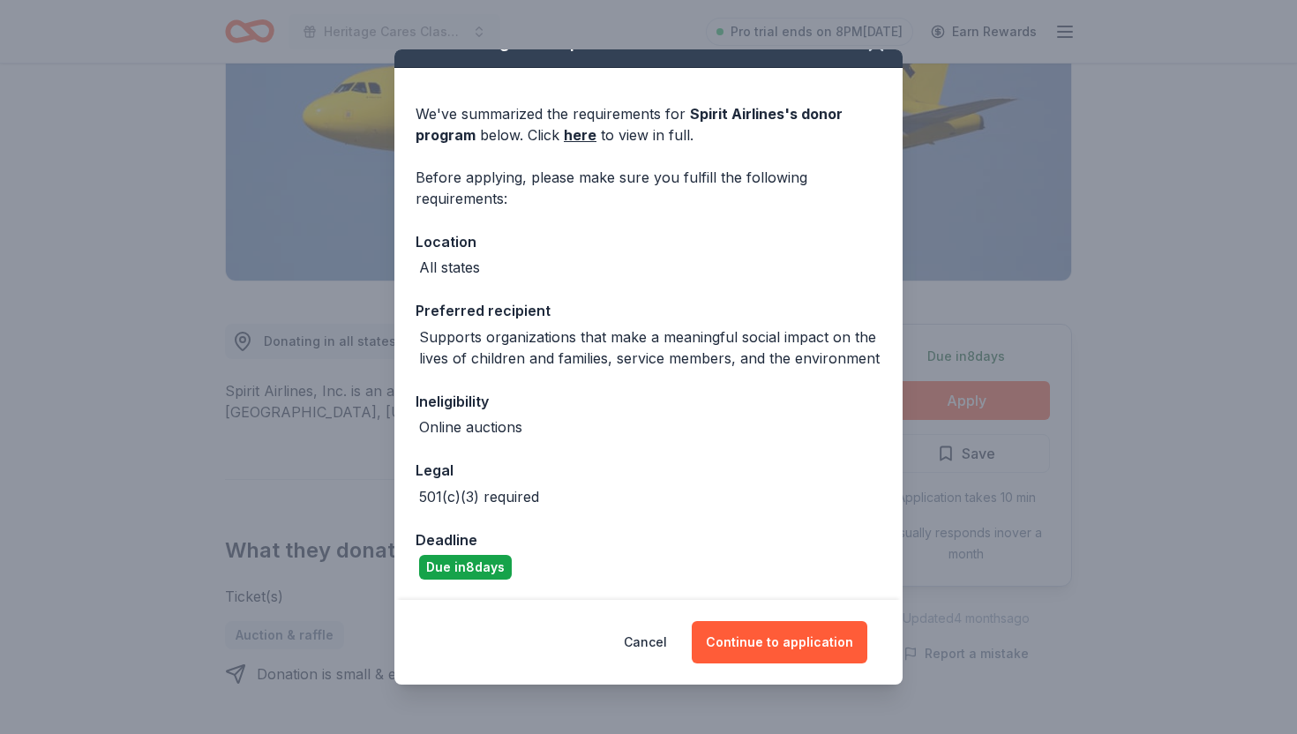
scroll to position [33, 0]
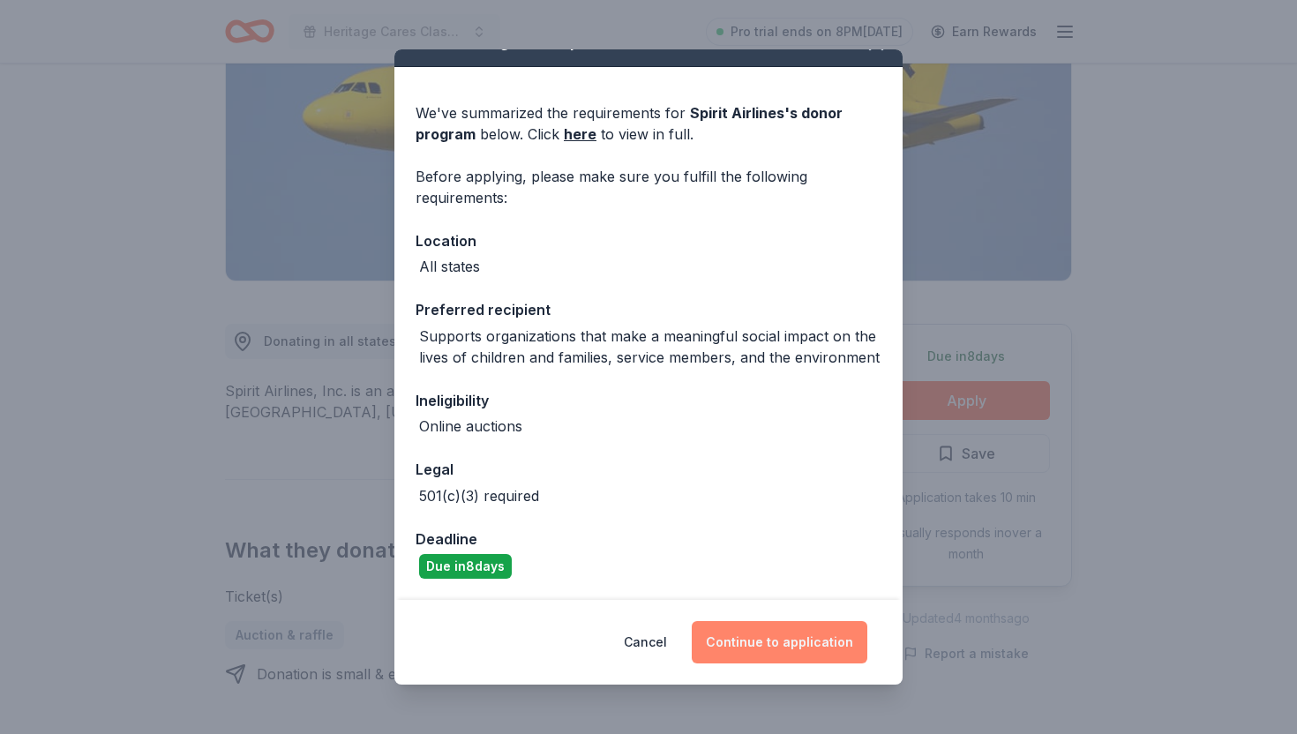
click at [774, 658] on button "Continue to application" at bounding box center [780, 642] width 176 height 42
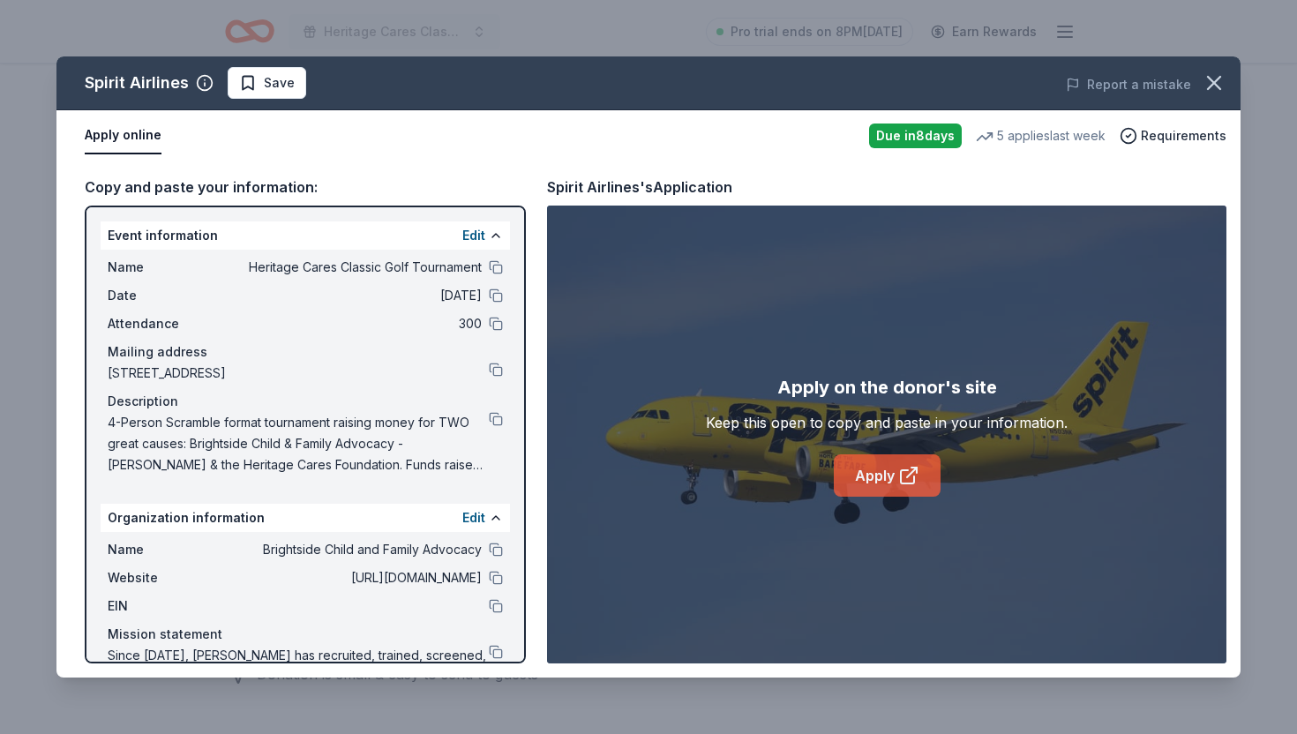
click at [882, 481] on link "Apply" at bounding box center [887, 475] width 107 height 42
click at [1204, 83] on icon "button" at bounding box center [1214, 83] width 25 height 25
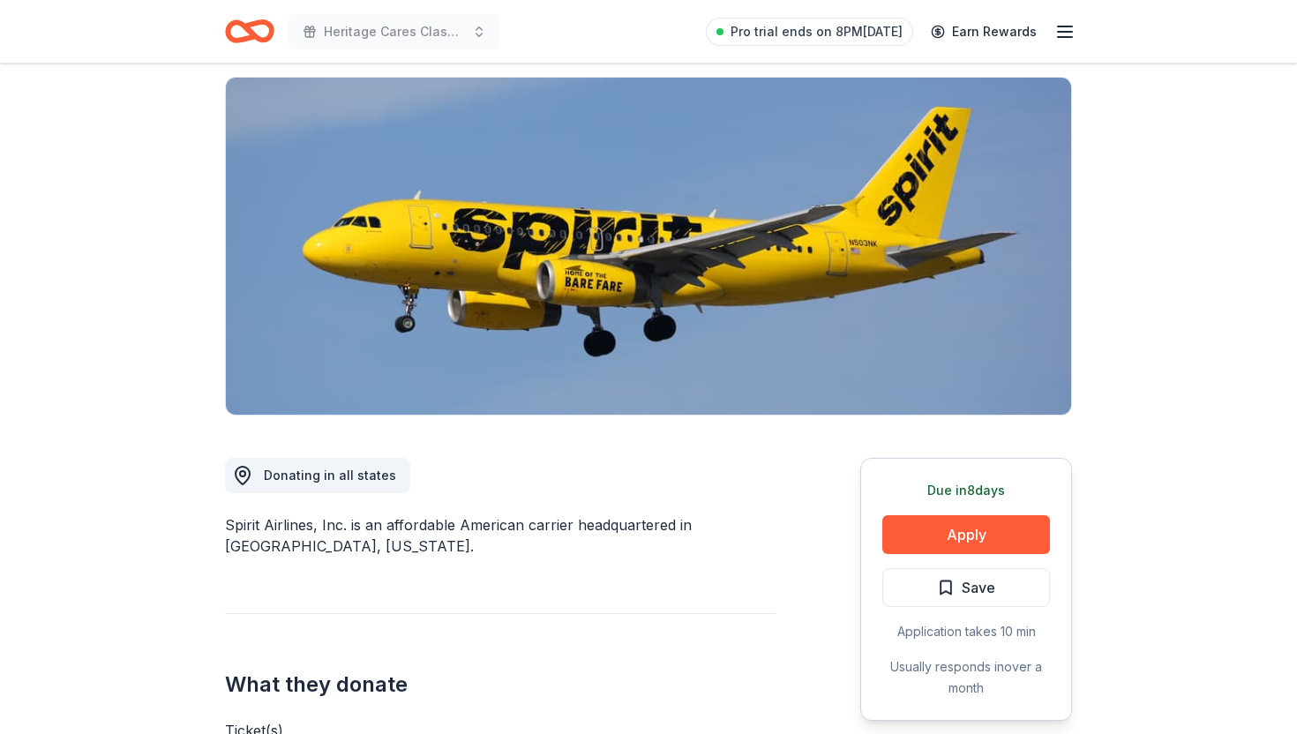
scroll to position [0, 0]
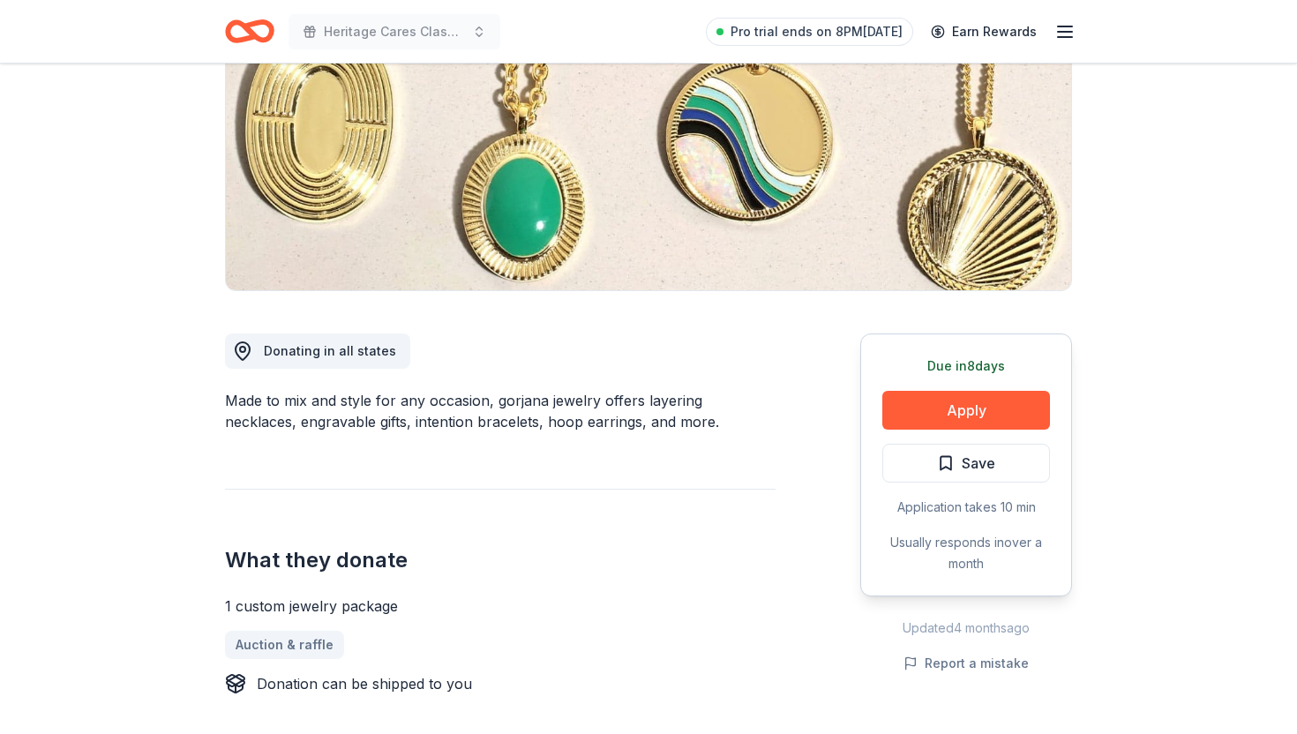
scroll to position [303, 0]
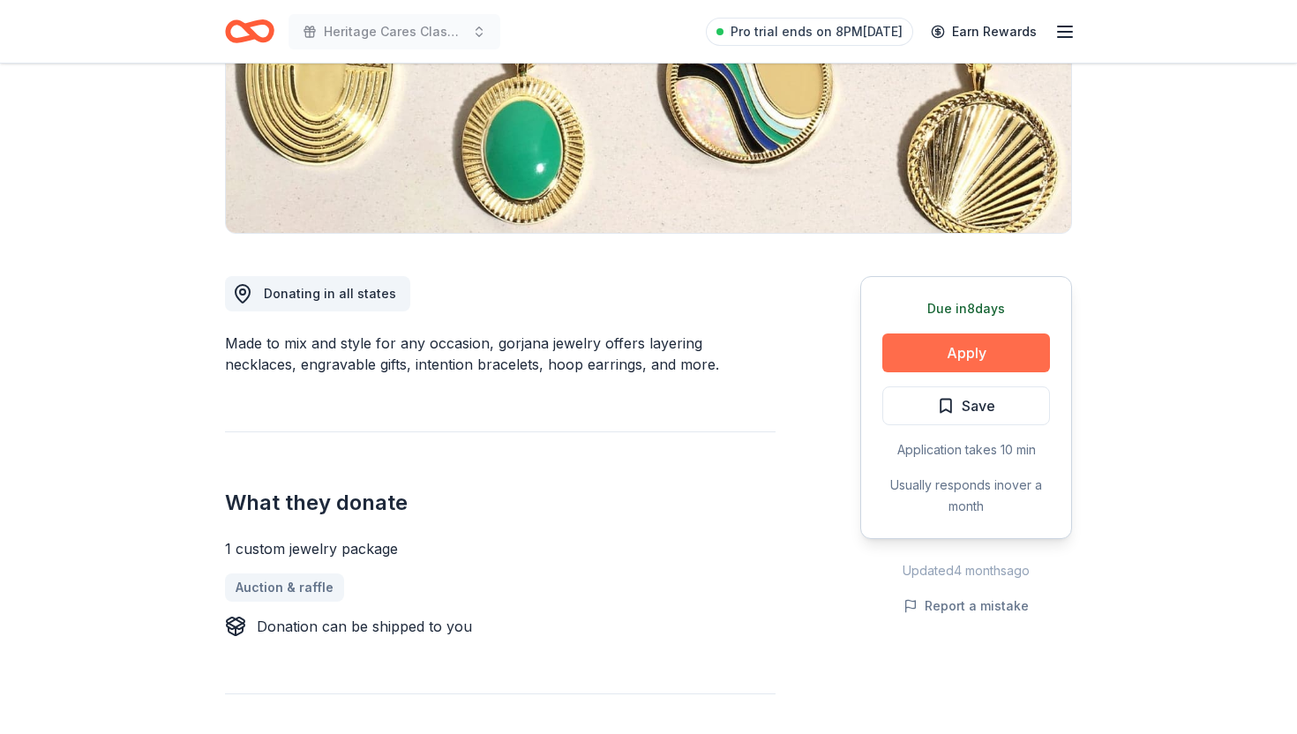
click at [918, 345] on button "Apply" at bounding box center [966, 353] width 168 height 39
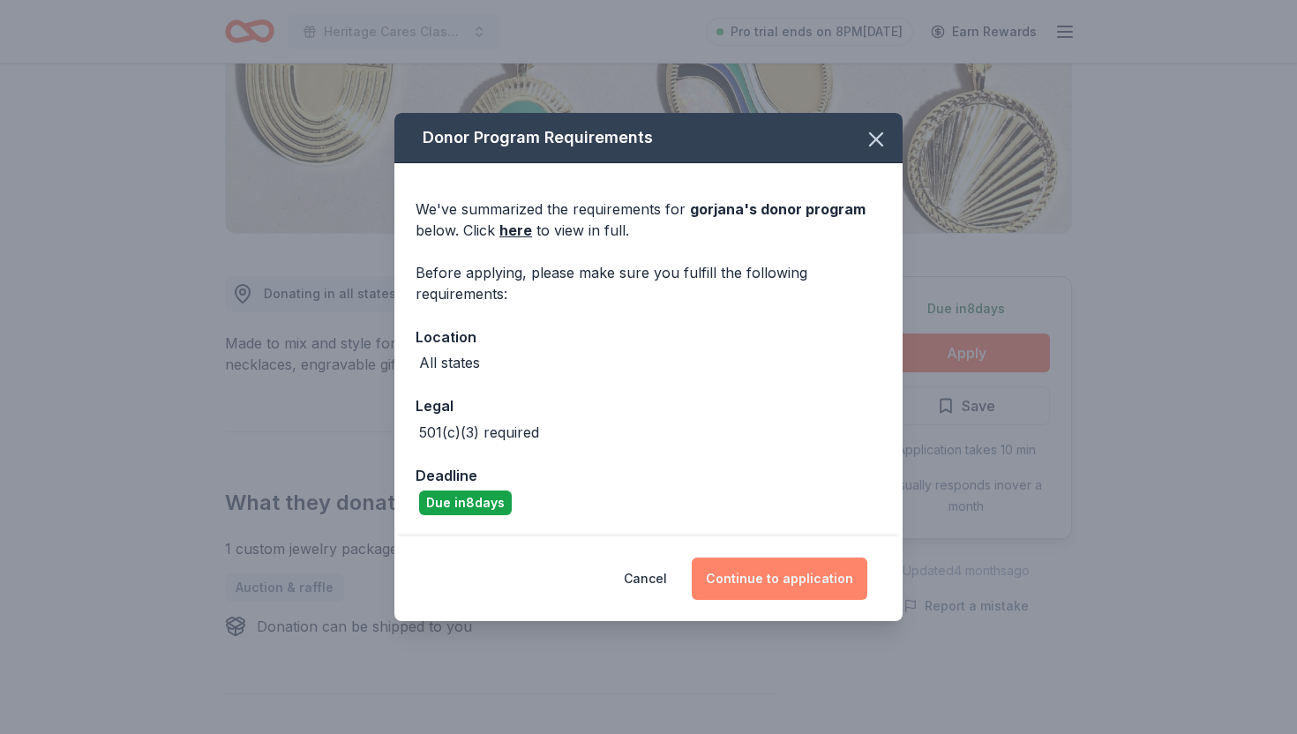
click at [793, 578] on button "Continue to application" at bounding box center [780, 579] width 176 height 42
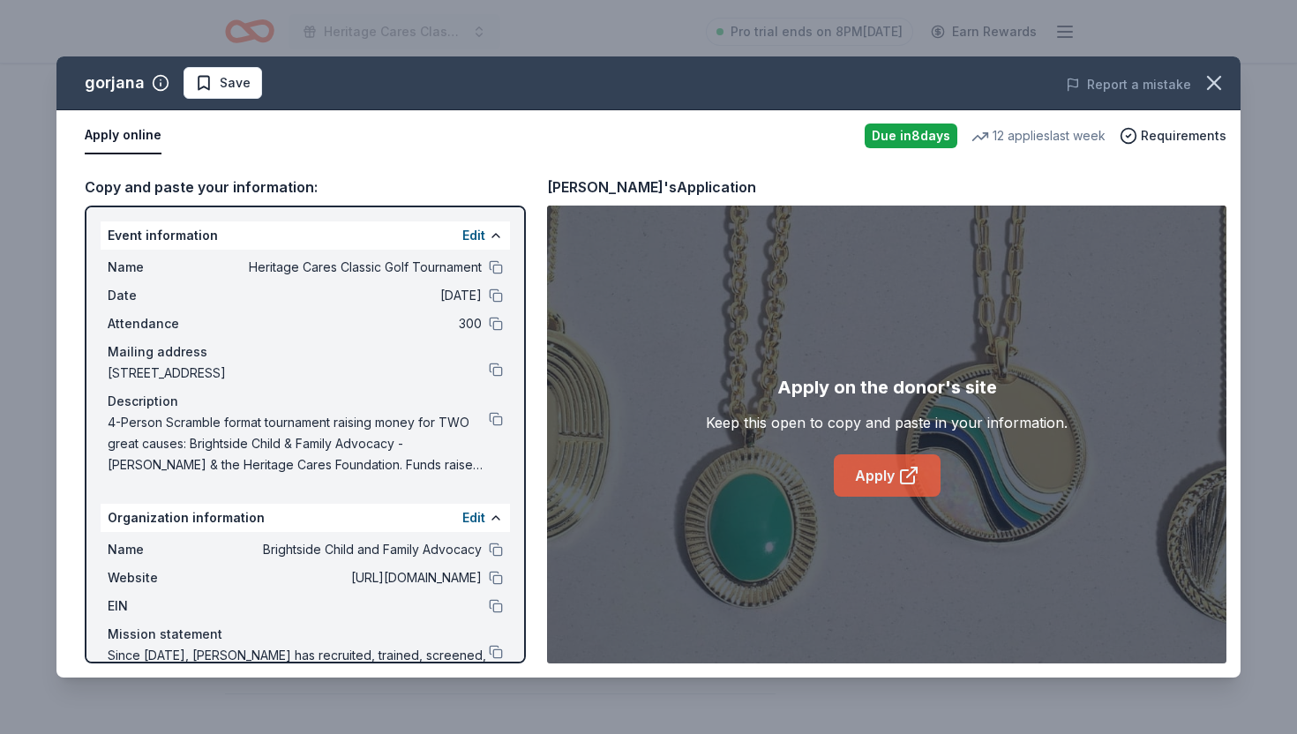
click at [869, 467] on link "Apply" at bounding box center [887, 475] width 107 height 42
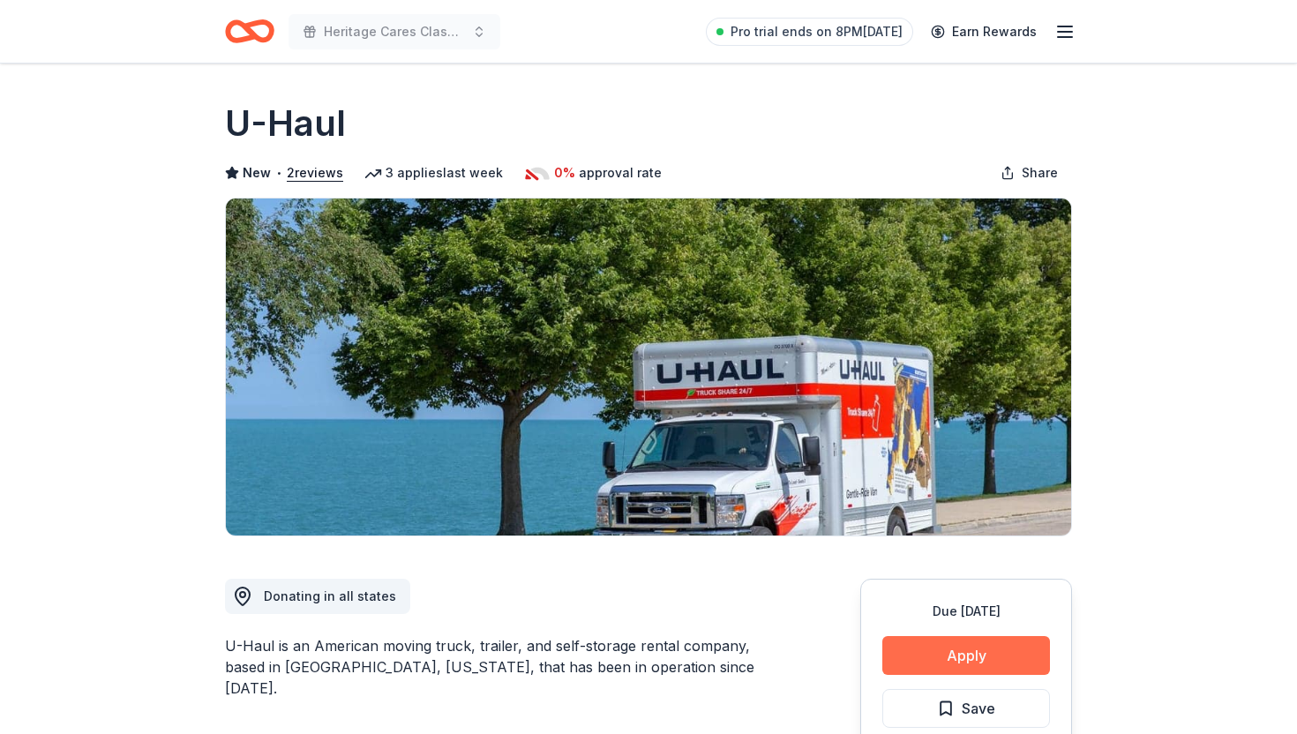
click at [934, 644] on button "Apply" at bounding box center [966, 655] width 168 height 39
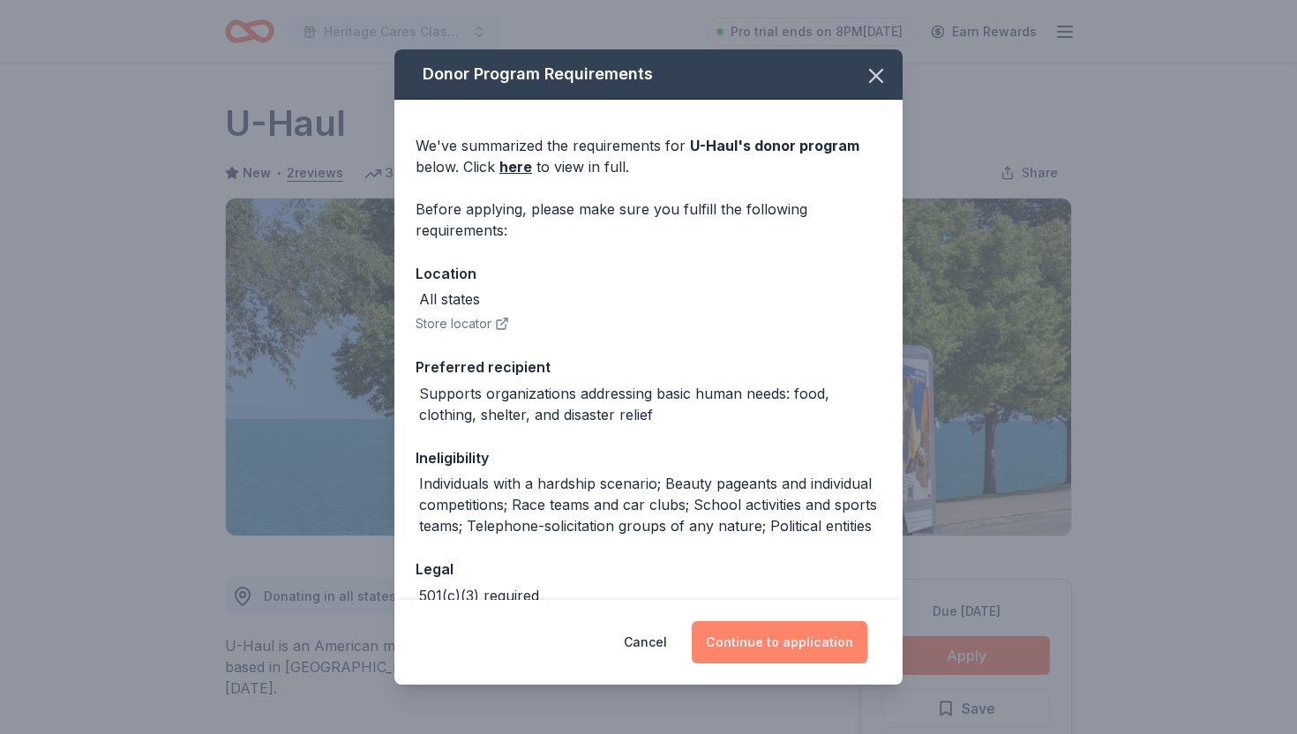
click at [784, 646] on button "Continue to application" at bounding box center [780, 642] width 176 height 42
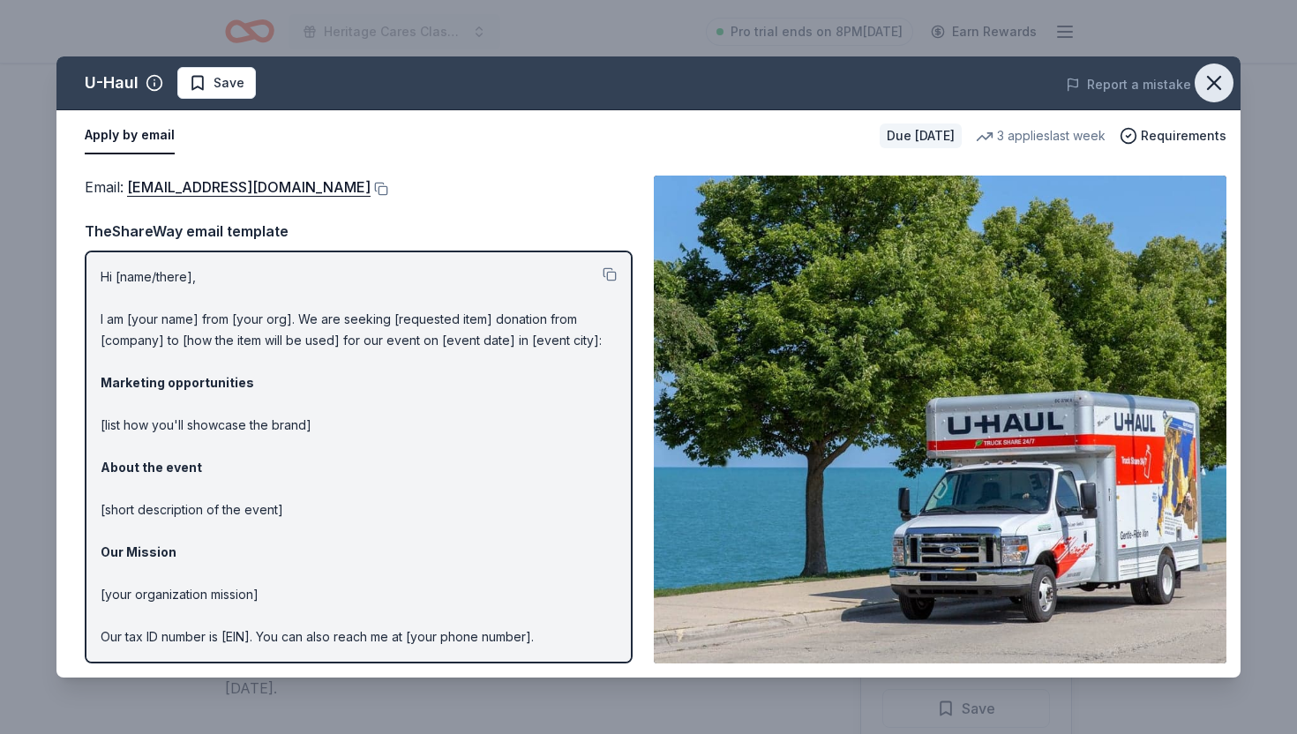
click at [1208, 78] on icon "button" at bounding box center [1214, 83] width 12 height 12
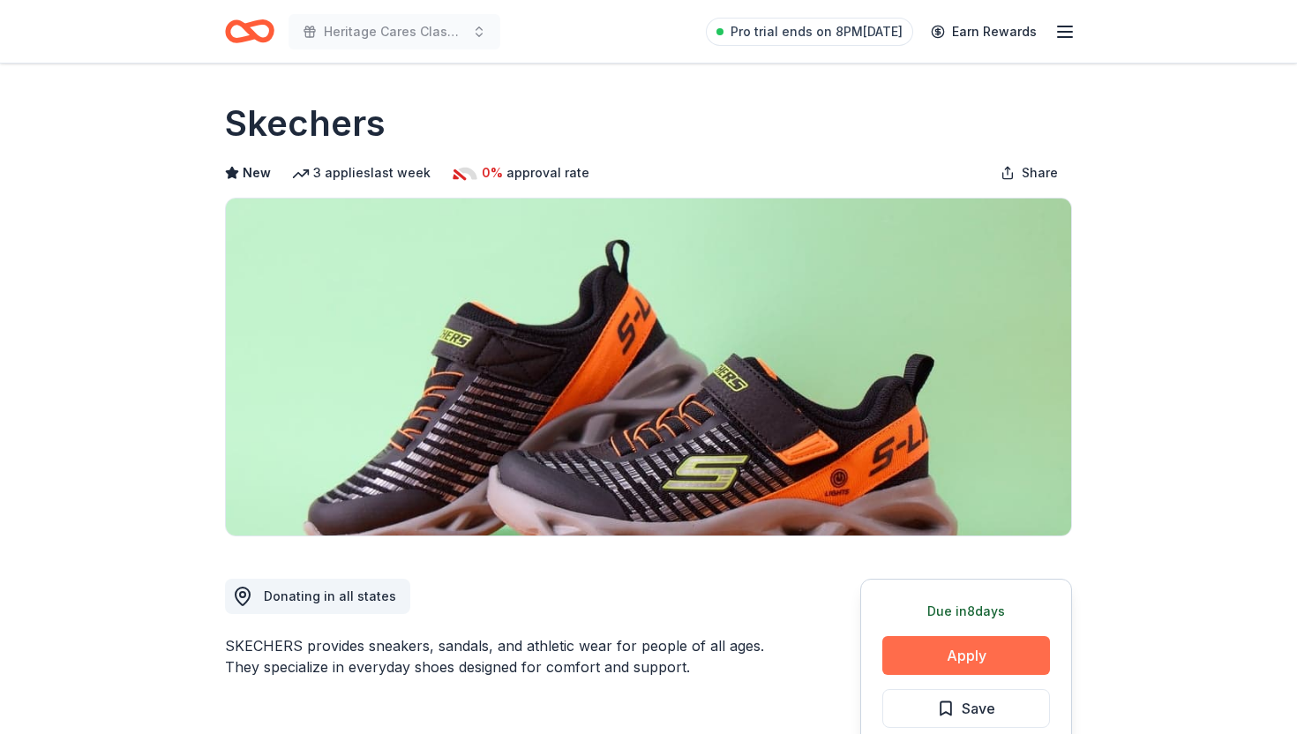
click at [941, 664] on button "Apply" at bounding box center [966, 655] width 168 height 39
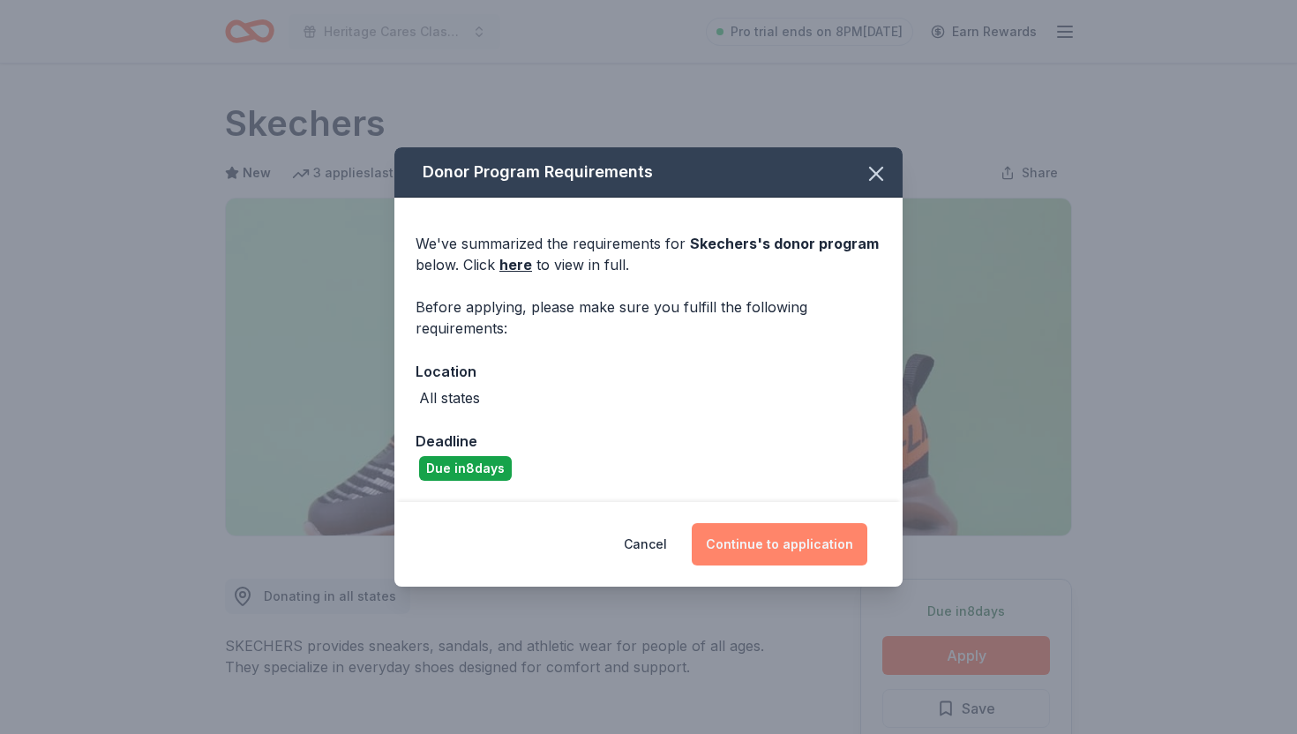
click at [728, 529] on button "Continue to application" at bounding box center [780, 544] width 176 height 42
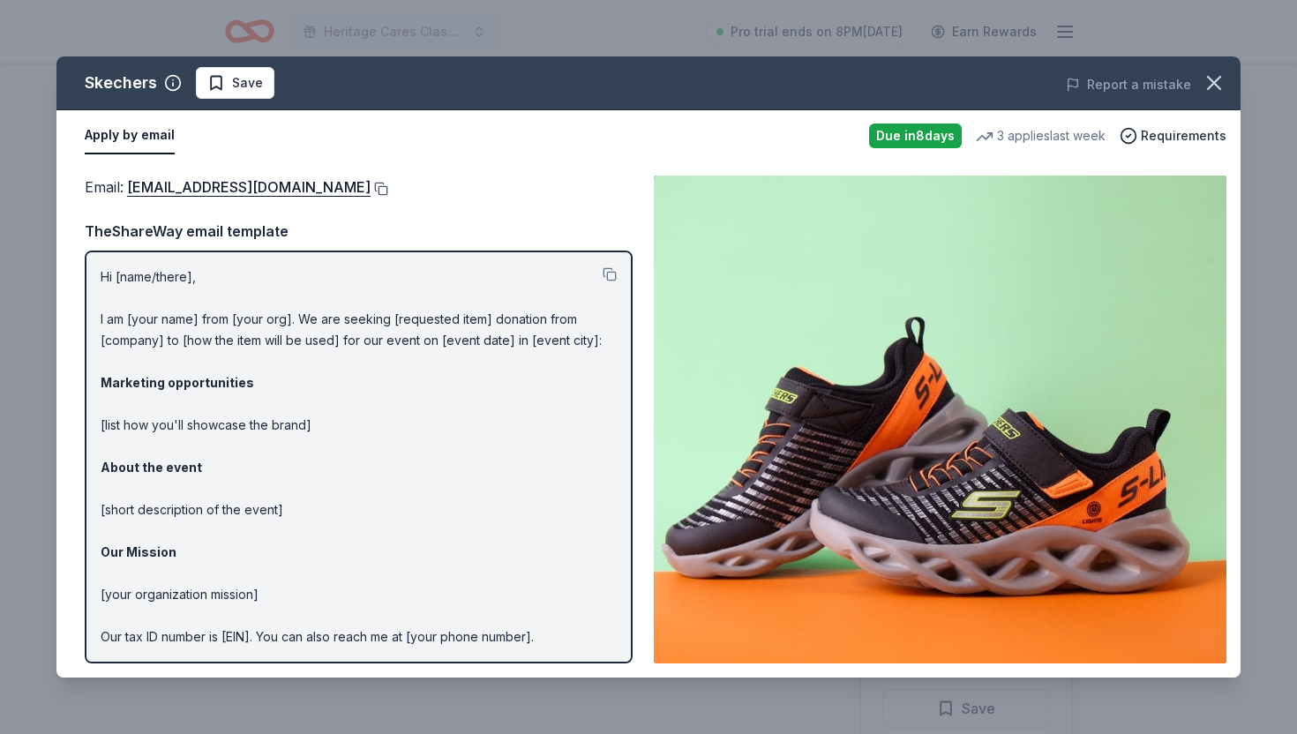
click at [371, 191] on button at bounding box center [380, 189] width 18 height 14
